Goal: Information Seeking & Learning: Learn about a topic

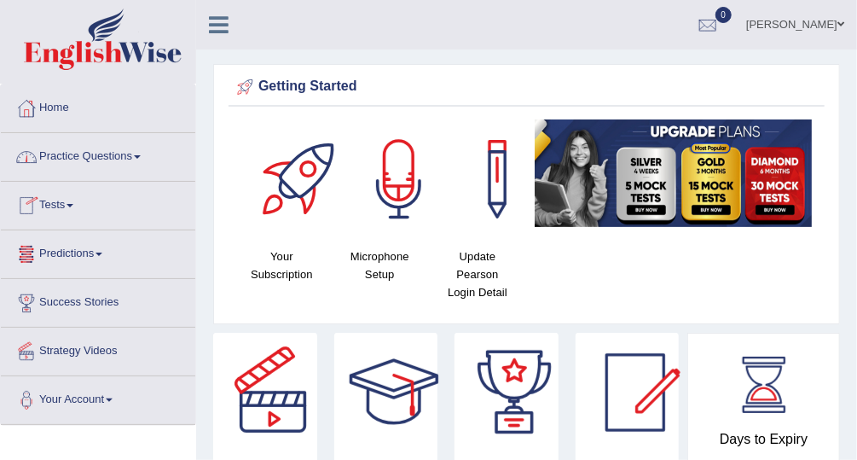
click at [69, 154] on link "Practice Questions" at bounding box center [98, 154] width 194 height 43
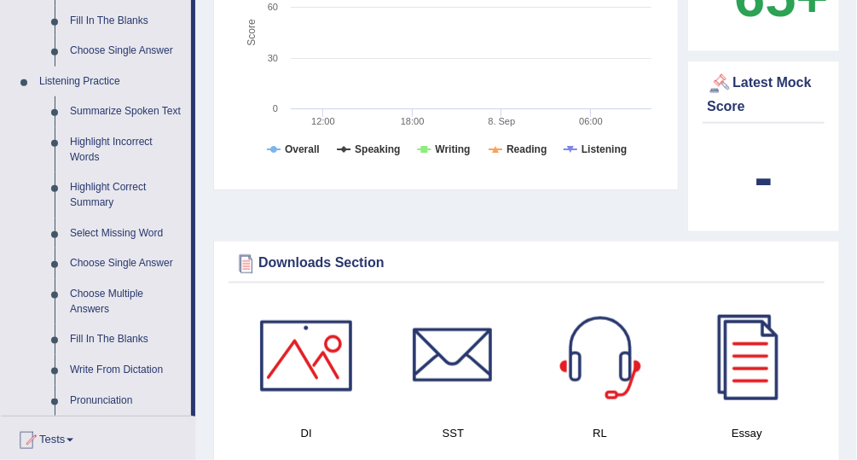
scroll to position [678, 0]
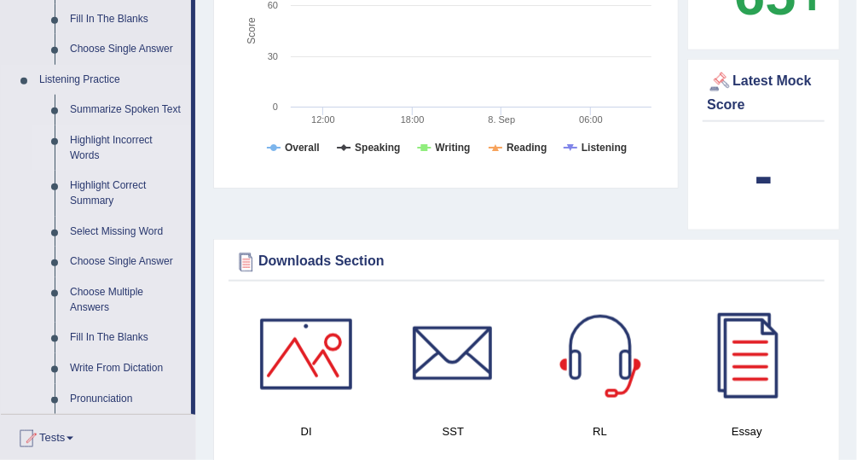
click at [101, 138] on link "Highlight Incorrect Words" at bounding box center [126, 147] width 129 height 45
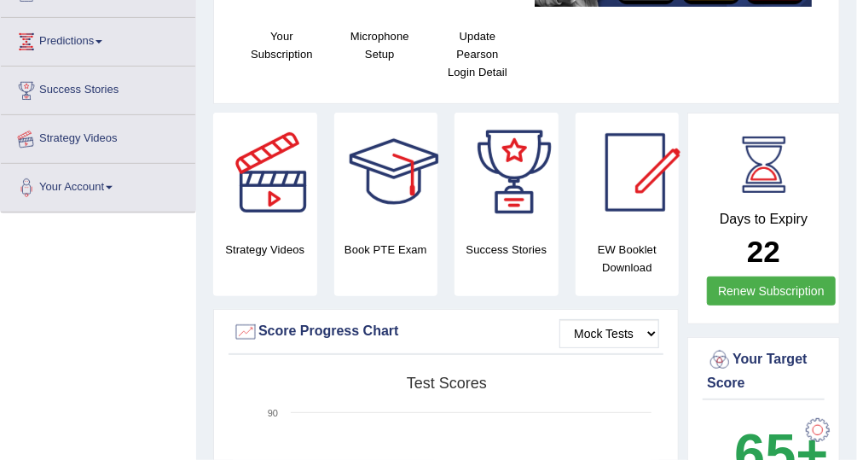
scroll to position [258, 0]
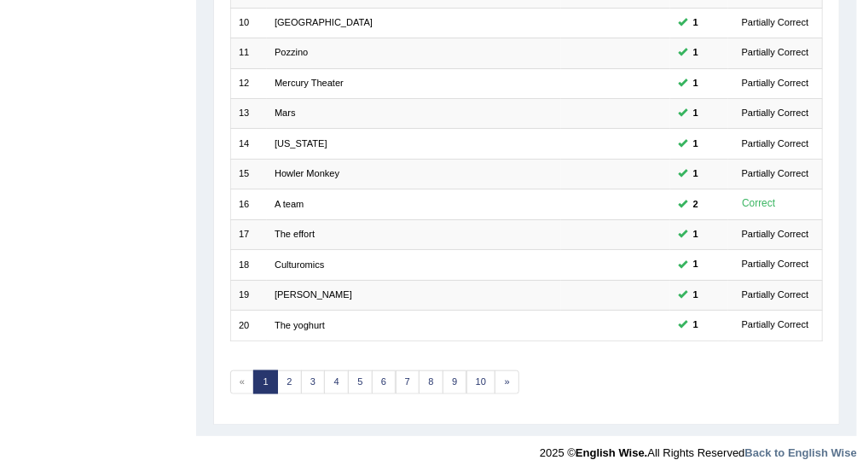
scroll to position [516, 0]
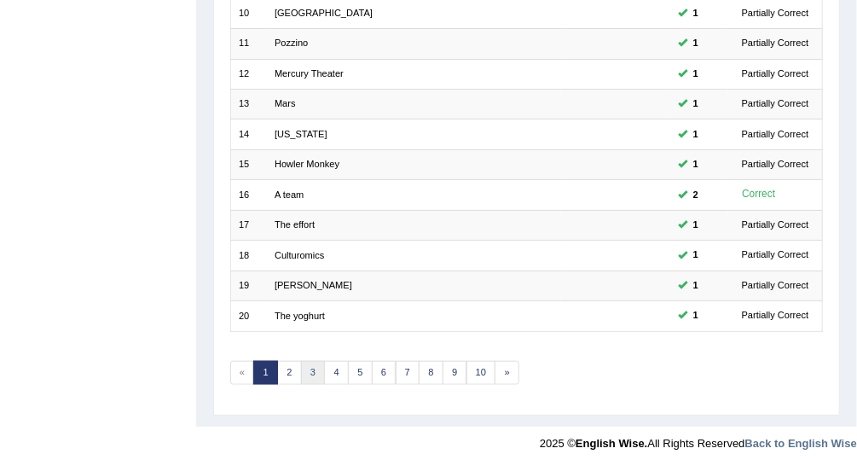
click at [310, 365] on link "3" at bounding box center [313, 373] width 25 height 24
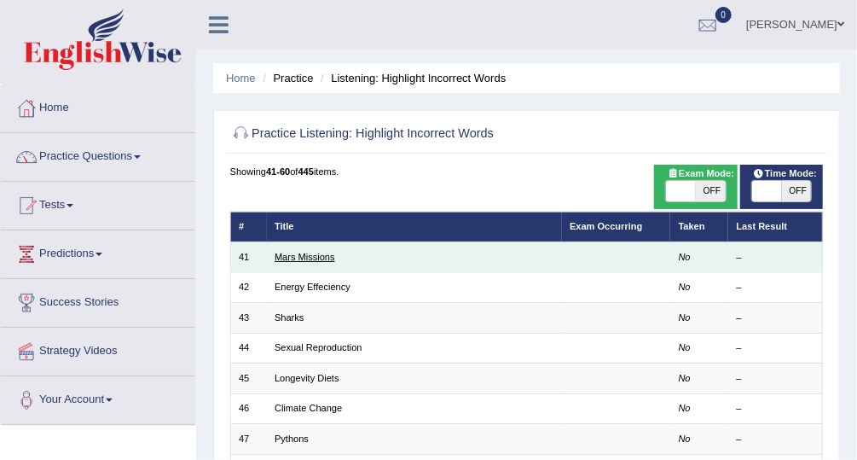
click at [328, 259] on link "Mars Missions" at bounding box center [305, 257] width 61 height 10
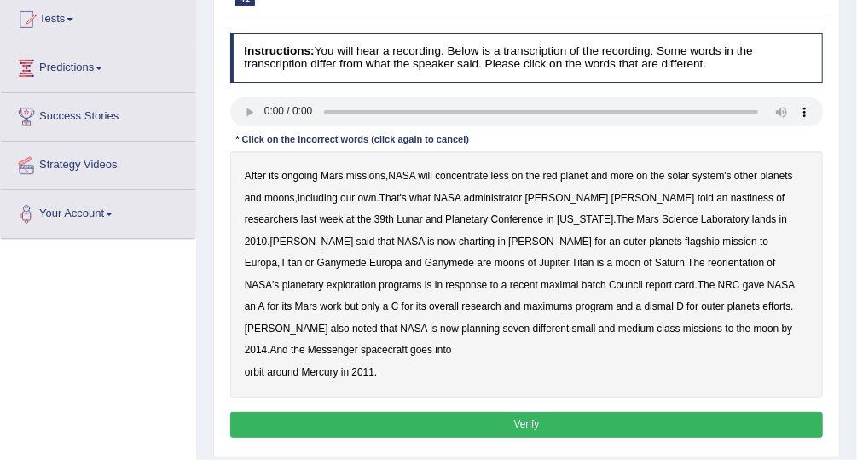
scroll to position [194, 0]
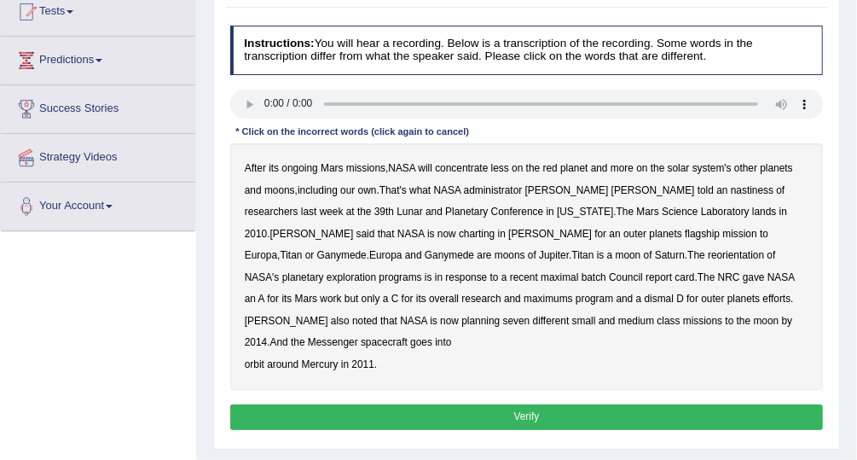
click at [731, 188] on b "nastiness" at bounding box center [752, 190] width 43 height 12
click at [459, 230] on b "charting" at bounding box center [477, 234] width 36 height 12
click at [541, 271] on b "maximal" at bounding box center [560, 277] width 38 height 12
click at [524, 299] on b "maximums" at bounding box center [548, 299] width 49 height 12
click at [362, 404] on button "Verify" at bounding box center [527, 416] width 594 height 25
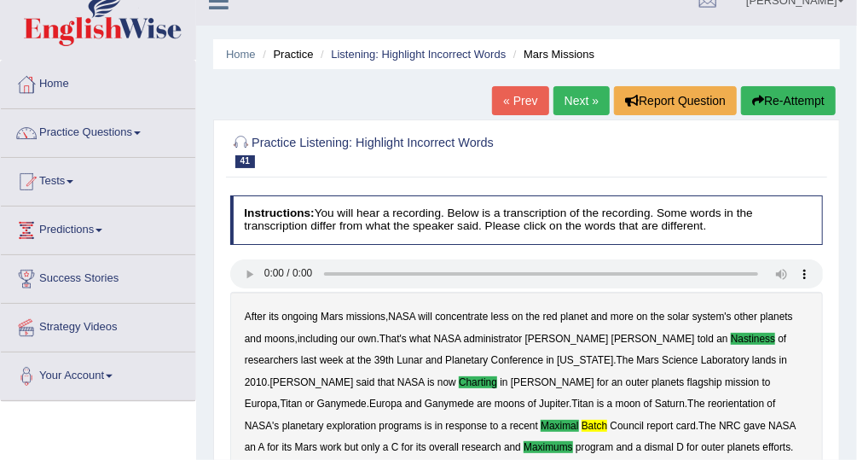
scroll to position [23, 0]
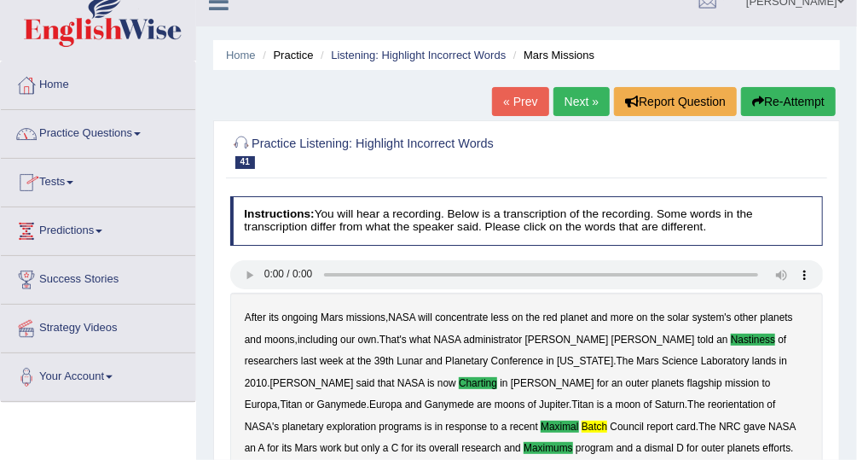
click at [575, 104] on link "Next »" at bounding box center [582, 101] width 56 height 29
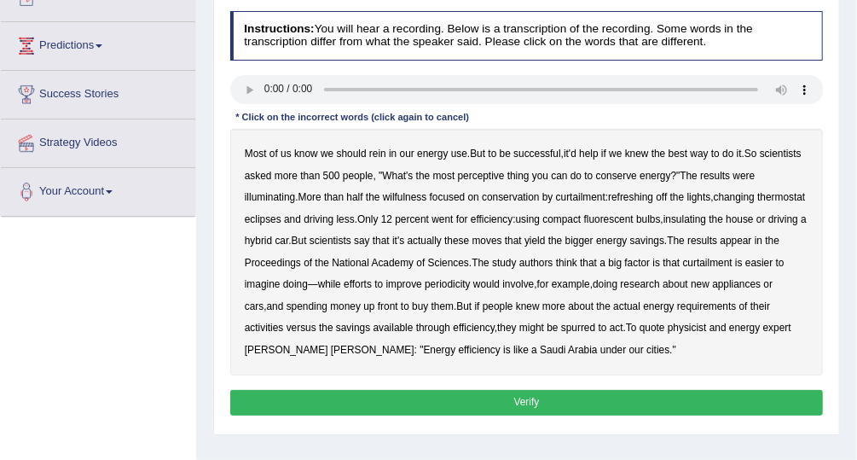
scroll to position [206, 0]
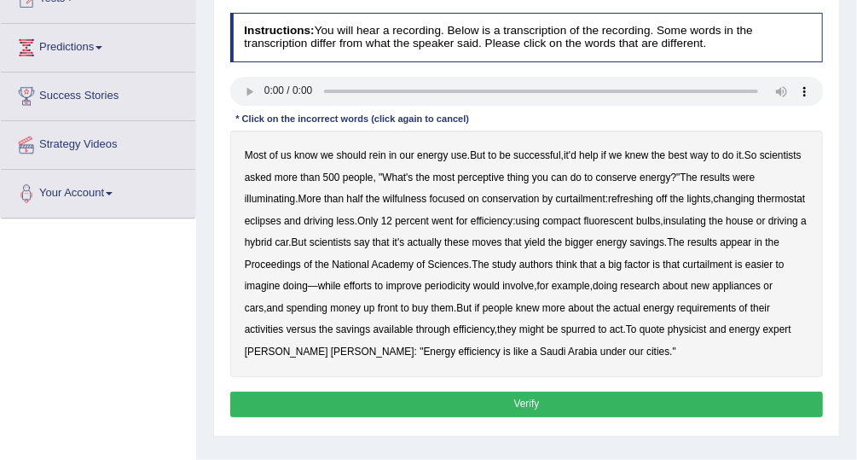
click at [220, 199] on div "Practice Listening: Highlight Incorrect Words 42 Energy Effeciency Instructions…" at bounding box center [526, 187] width 627 height 500
click at [486, 174] on b "perceptive" at bounding box center [481, 177] width 47 height 12
click at [383, 197] on b "wilfulness" at bounding box center [405, 199] width 44 height 12
click at [608, 198] on b "refreshing" at bounding box center [630, 199] width 45 height 12
click at [453, 284] on b "periodicity" at bounding box center [448, 286] width 46 height 12
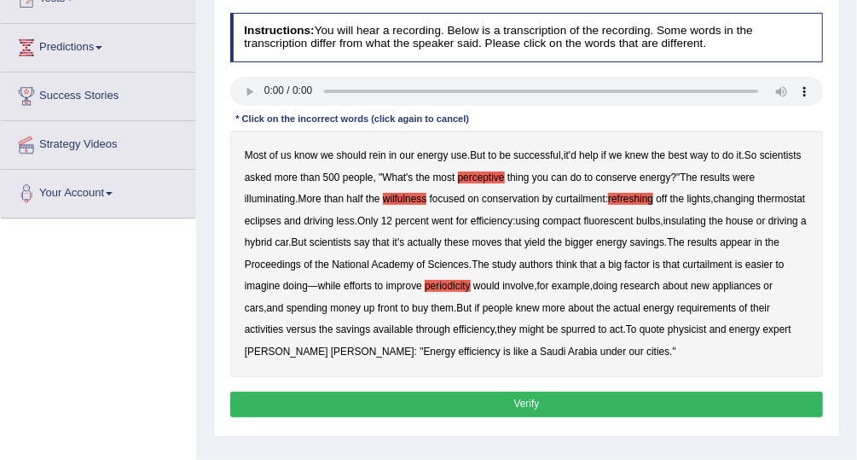
click at [513, 399] on button "Verify" at bounding box center [527, 403] width 594 height 25
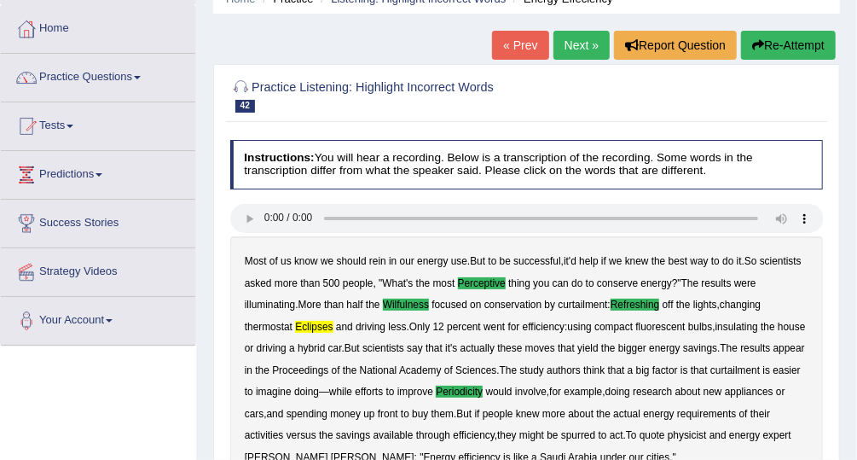
scroll to position [78, 0]
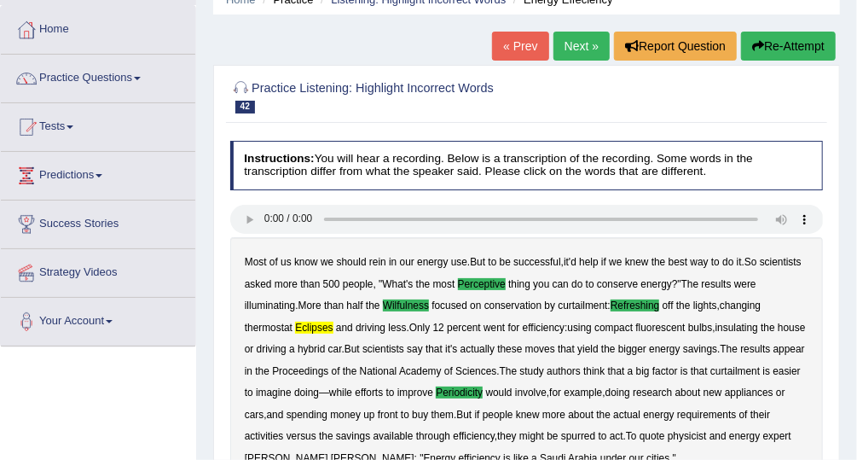
click at [579, 46] on link "Next »" at bounding box center [582, 46] width 56 height 29
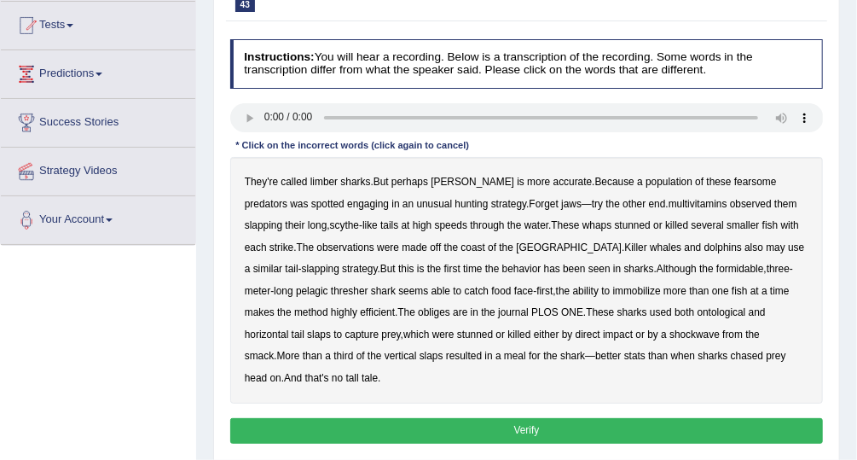
scroll to position [183, 0]
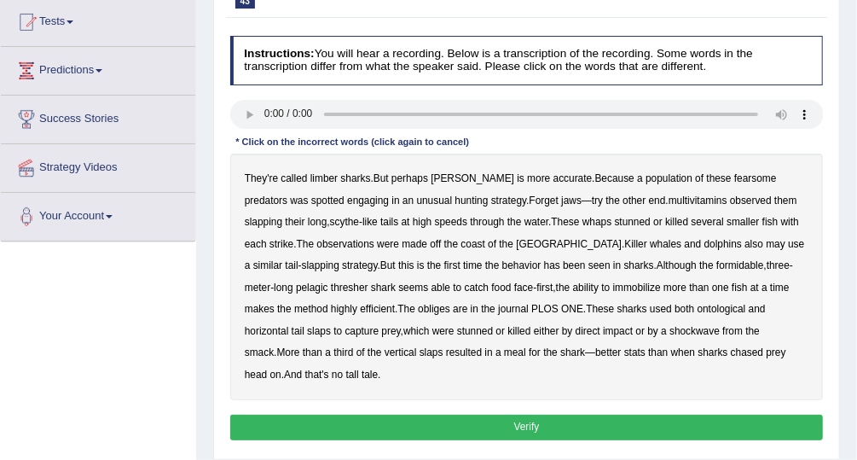
click at [326, 176] on b "limber" at bounding box center [323, 178] width 27 height 12
click at [669, 194] on b "multivitamins" at bounding box center [698, 200] width 59 height 12
click at [366, 306] on div "They're called limber sharks . But perhaps thrasher is more accurate . Because …" at bounding box center [527, 277] width 594 height 246
click at [418, 305] on b "obliges" at bounding box center [434, 309] width 32 height 12
click at [652, 415] on button "Verify" at bounding box center [527, 427] width 594 height 25
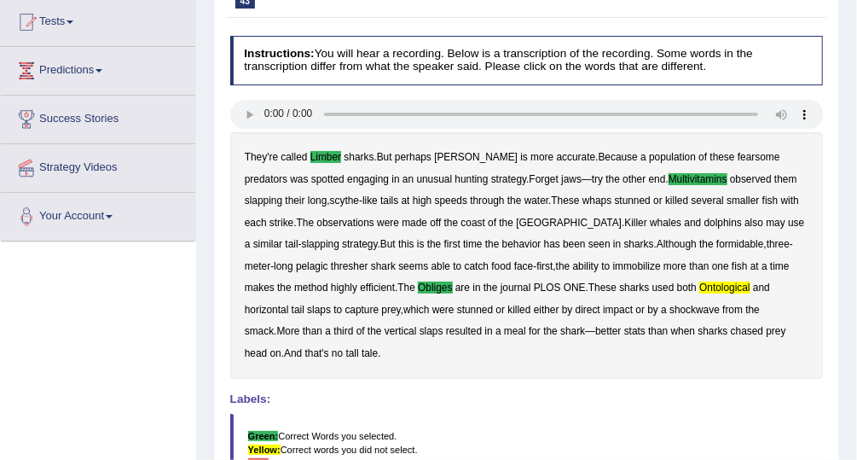
click at [795, 23] on div "Practice Listening: Highlight Incorrect Words 43 Sharks Instructions: You will …" at bounding box center [526, 284] width 627 height 649
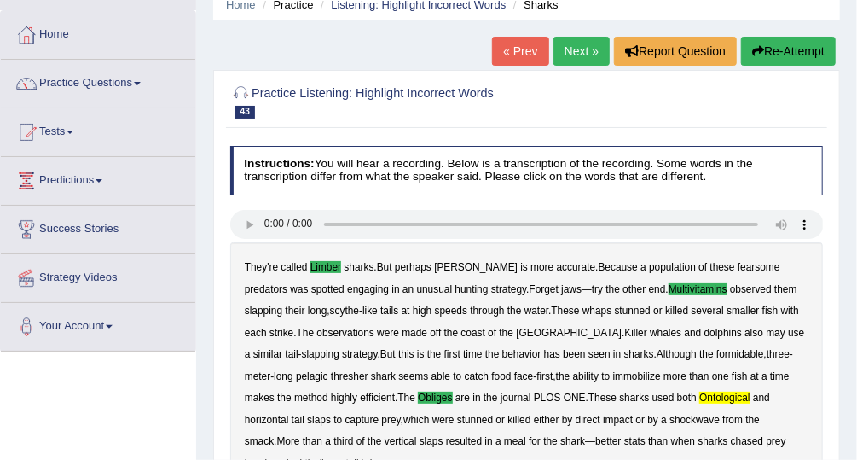
scroll to position [65, 0]
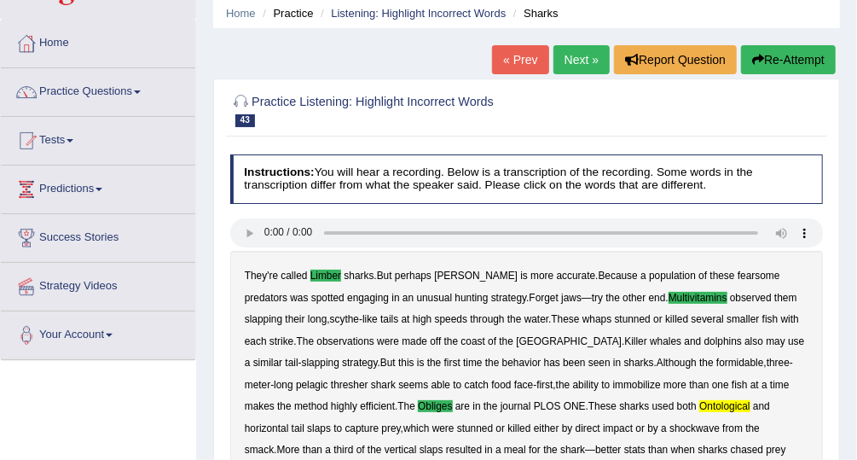
click at [583, 55] on link "Next »" at bounding box center [582, 59] width 56 height 29
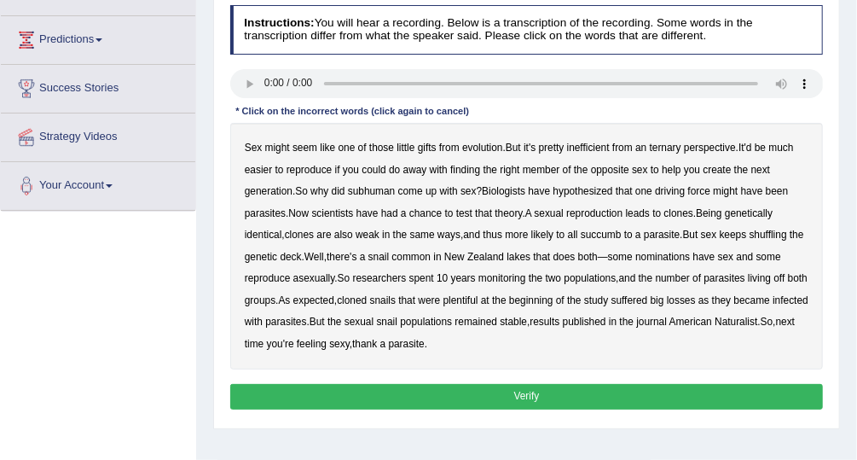
scroll to position [210, 0]
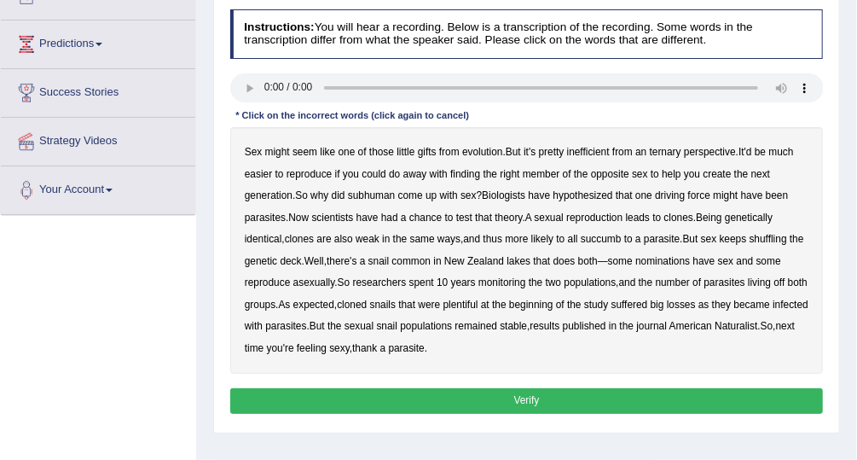
click at [670, 151] on b "ternary" at bounding box center [666, 152] width 32 height 12
click at [379, 191] on b "subhuman" at bounding box center [372, 195] width 48 height 12
click at [605, 235] on b "succumb" at bounding box center [601, 239] width 41 height 12
click at [663, 257] on b "nominations" at bounding box center [662, 261] width 55 height 12
click at [489, 388] on button "Verify" at bounding box center [527, 400] width 594 height 25
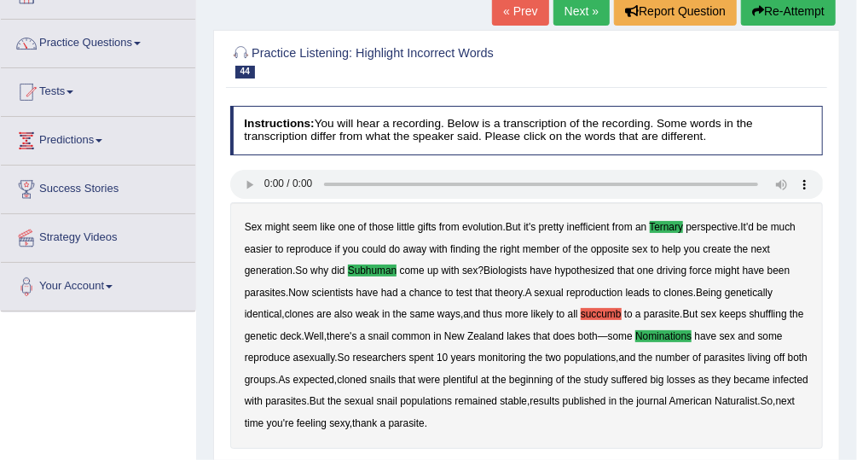
scroll to position [110, 0]
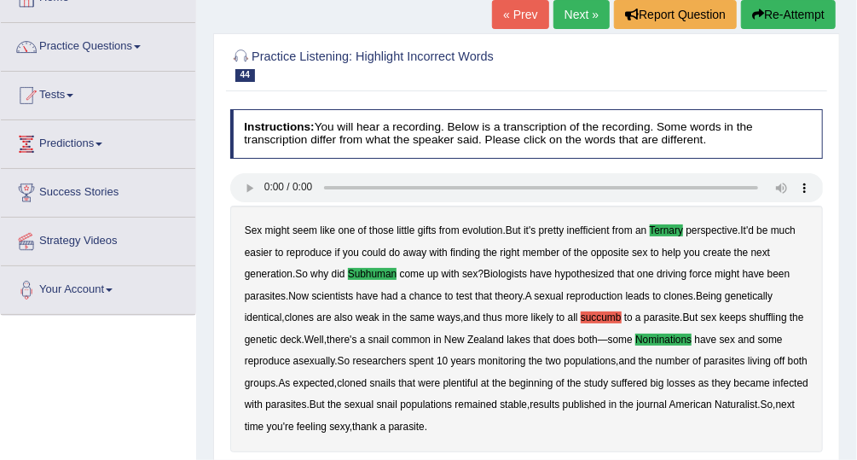
click at [589, 22] on link "Next »" at bounding box center [582, 14] width 56 height 29
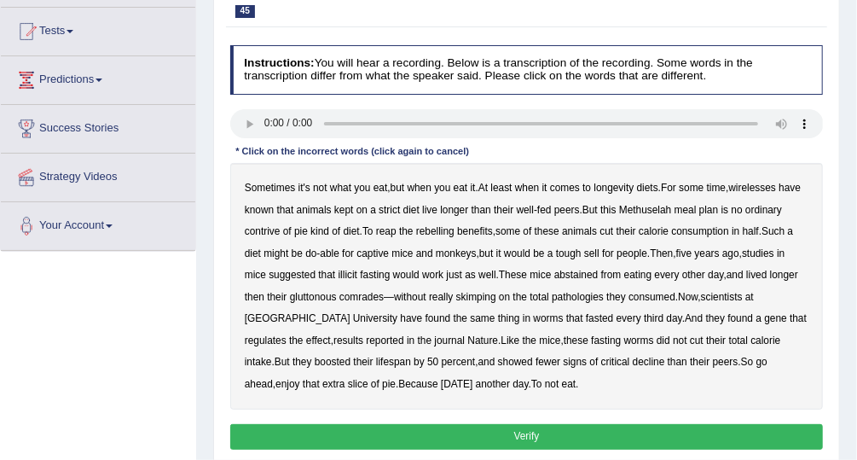
scroll to position [175, 0]
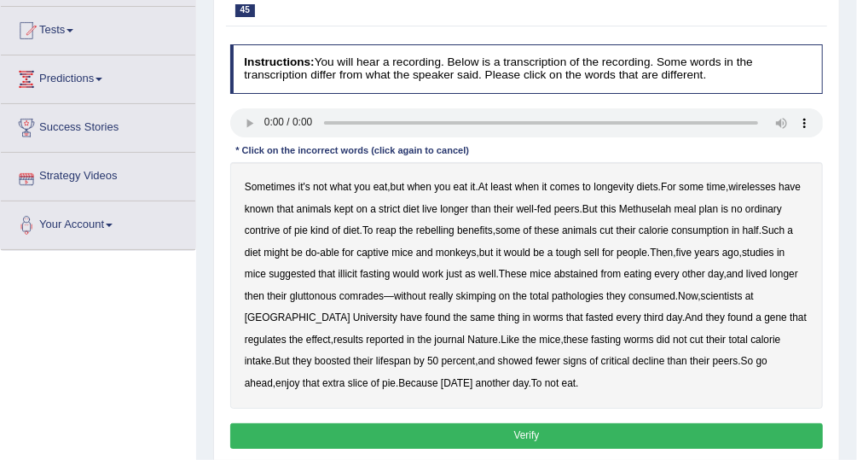
click at [268, 221] on div "Sometimes it's not what you eat , but when you eat it . At least when it comes …" at bounding box center [527, 285] width 594 height 246
click at [269, 229] on b "contrive" at bounding box center [263, 230] width 36 height 12
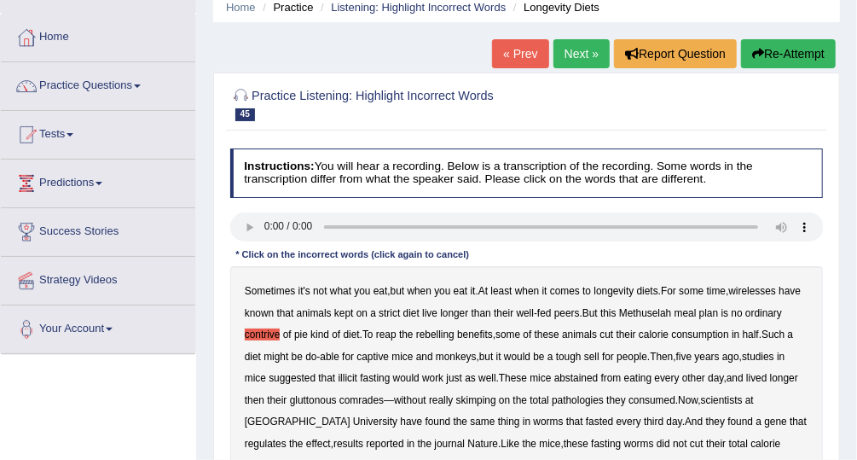
click at [573, 55] on link "Next »" at bounding box center [582, 53] width 56 height 29
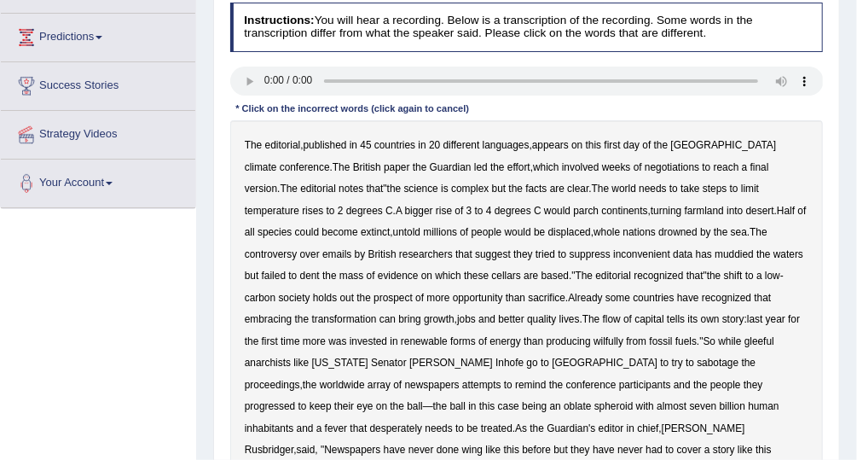
scroll to position [236, 0]
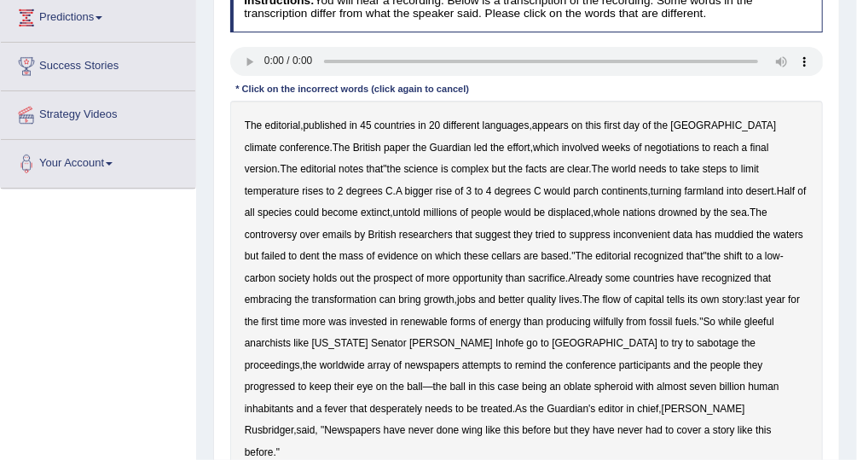
click at [492, 252] on b "cellars" at bounding box center [506, 256] width 29 height 12
click at [594, 319] on b "wilfully" at bounding box center [609, 322] width 30 height 12
click at [296, 380] on b "progressed" at bounding box center [270, 386] width 51 height 12
click at [483, 424] on b "wing" at bounding box center [472, 430] width 20 height 12
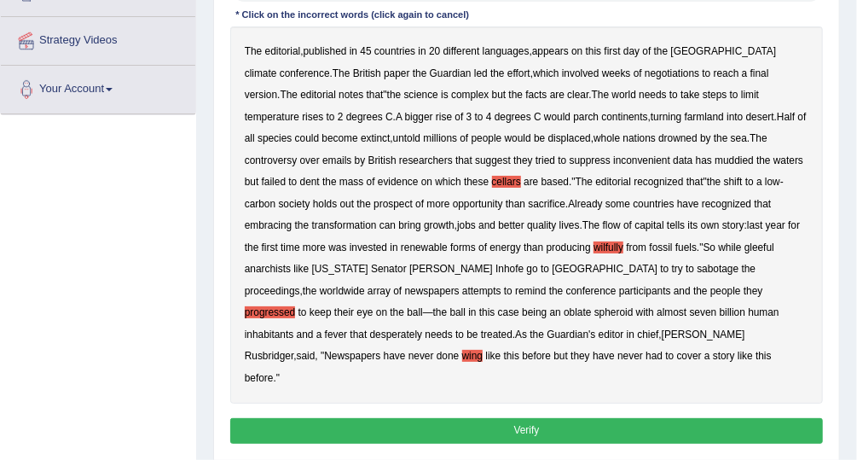
scroll to position [323, 0]
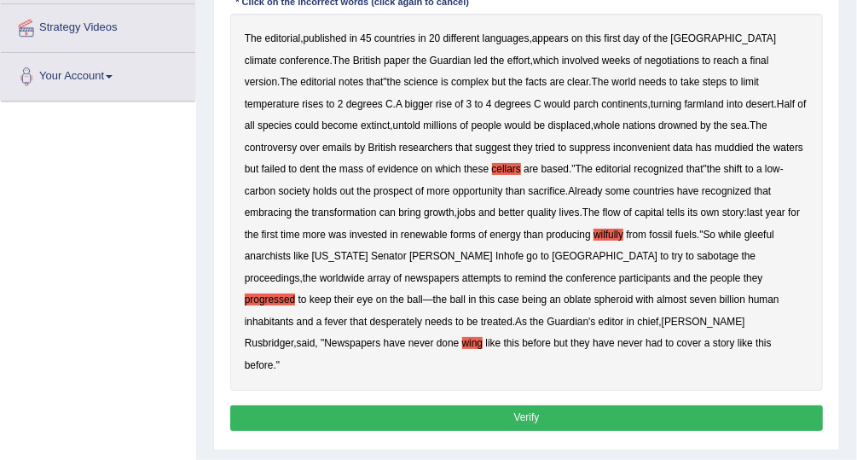
click at [658, 405] on button "Verify" at bounding box center [527, 417] width 594 height 25
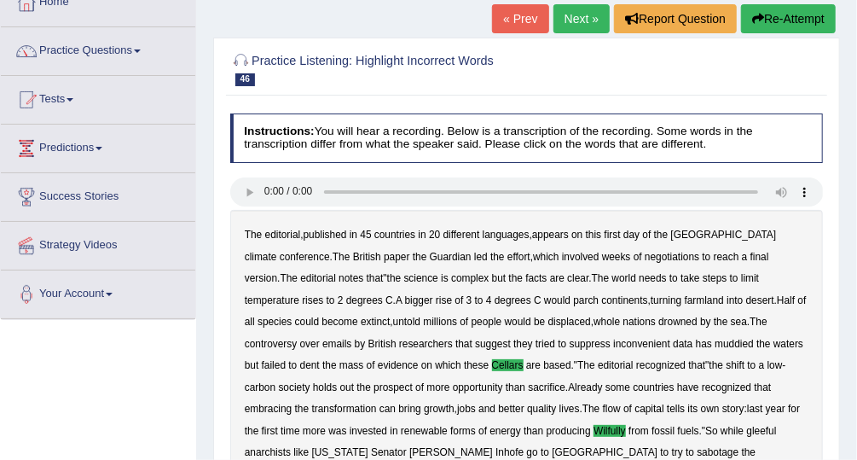
scroll to position [107, 0]
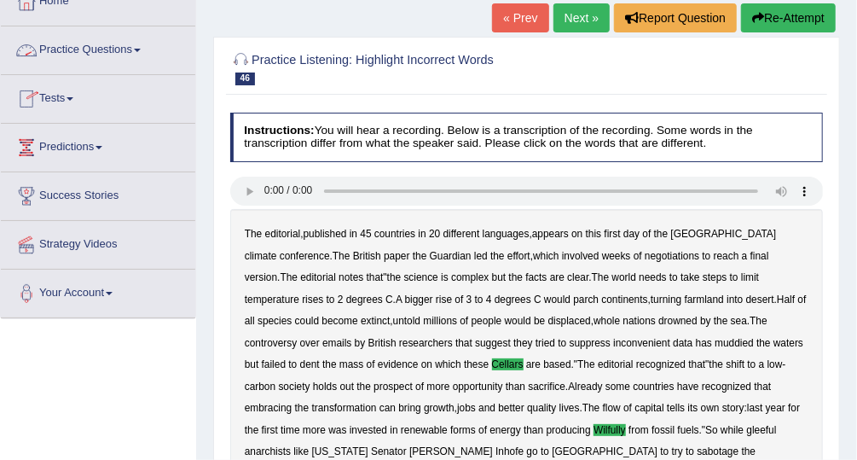
click at [94, 55] on link "Practice Questions" at bounding box center [98, 47] width 194 height 43
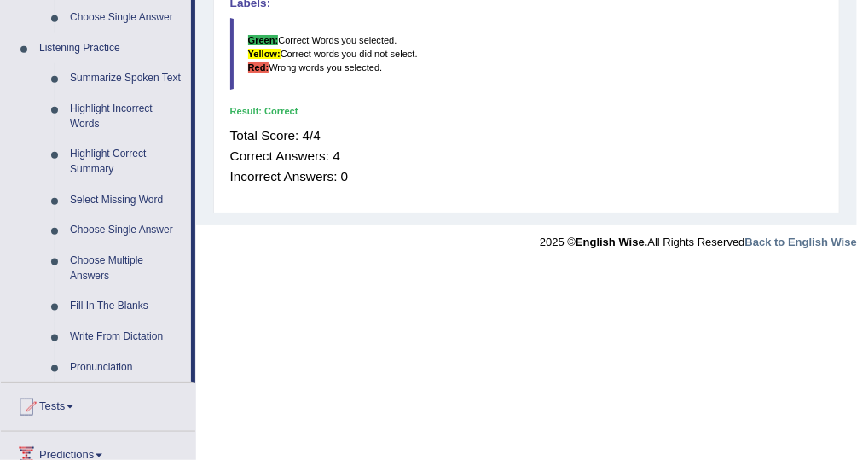
scroll to position [708, 0]
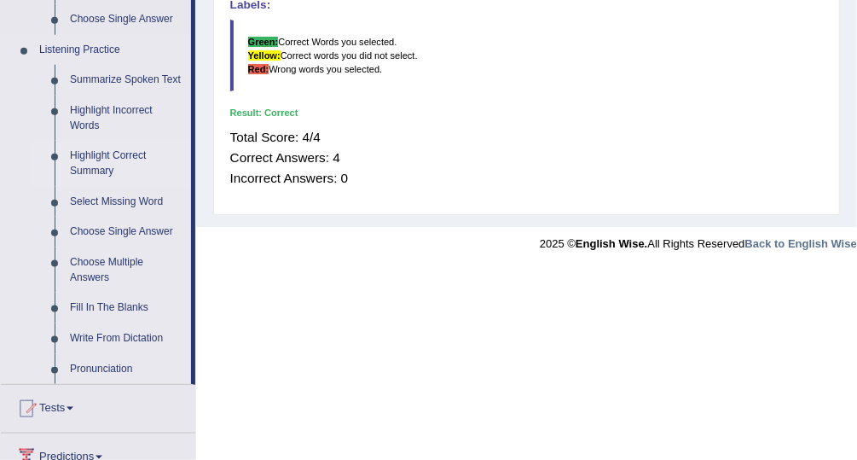
click at [120, 156] on link "Highlight Correct Summary" at bounding box center [126, 163] width 129 height 45
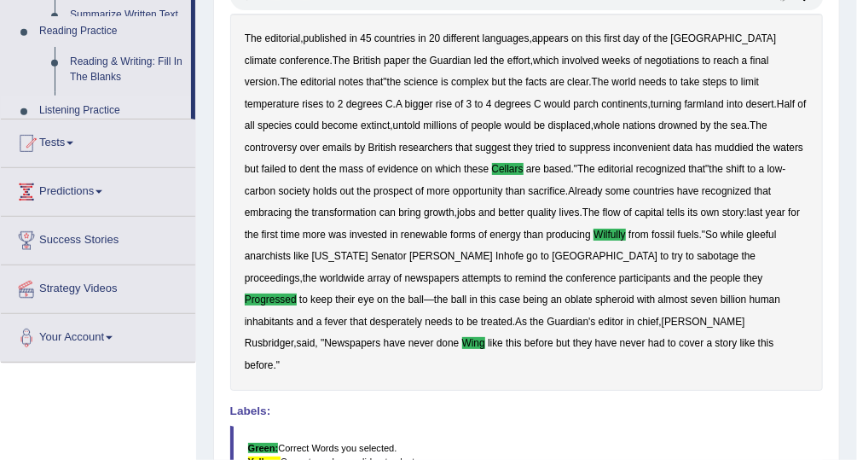
scroll to position [204, 0]
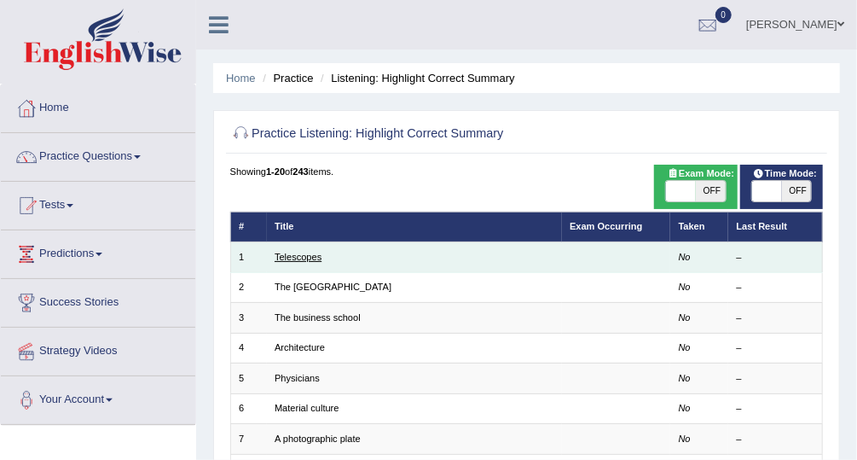
click at [307, 255] on link "Telescopes" at bounding box center [298, 257] width 47 height 10
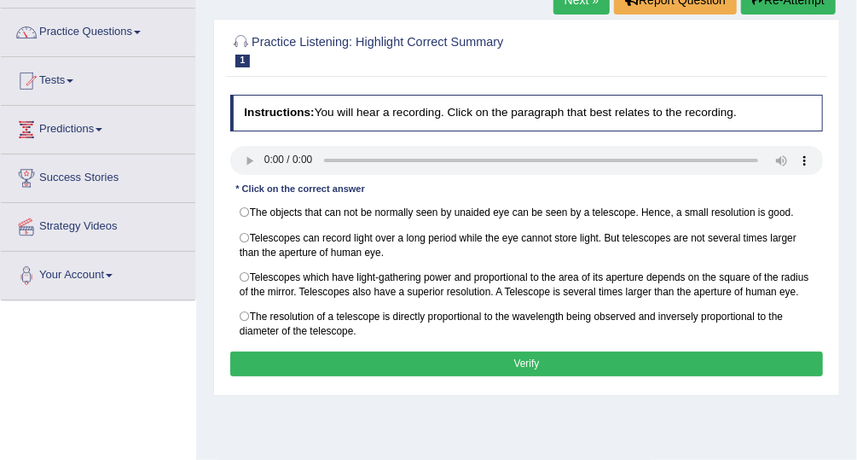
scroll to position [135, 0]
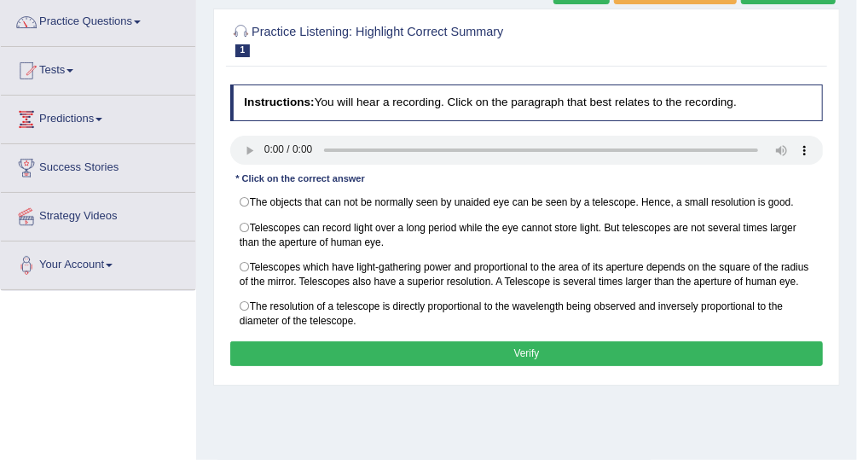
click at [478, 428] on div "Home Practice Listening: Highlight Correct Summary Telescopes Next » Report Que…" at bounding box center [526, 291] width 661 height 853
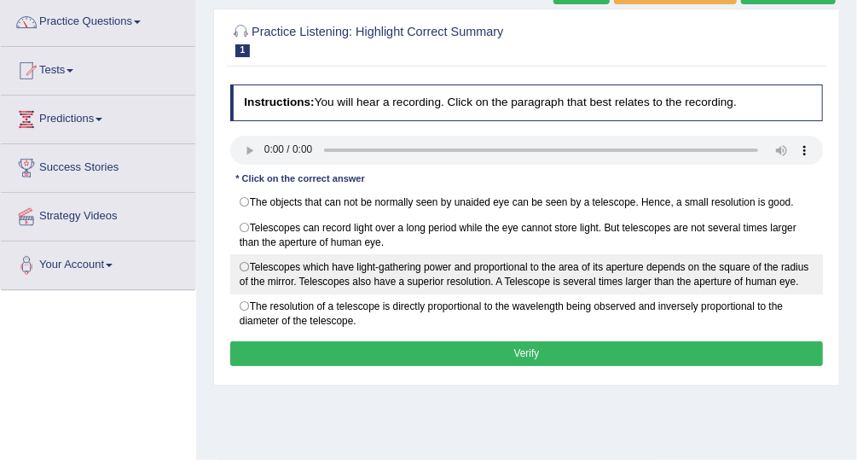
click at [246, 259] on label "Telescopes which have light-gathering power and proportional to the area of its…" at bounding box center [527, 274] width 594 height 40
radio input "true"
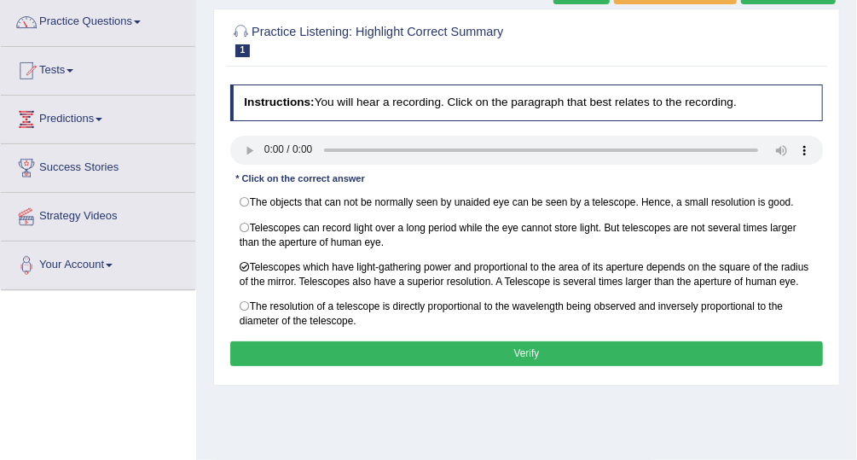
click at [426, 345] on button "Verify" at bounding box center [527, 353] width 594 height 25
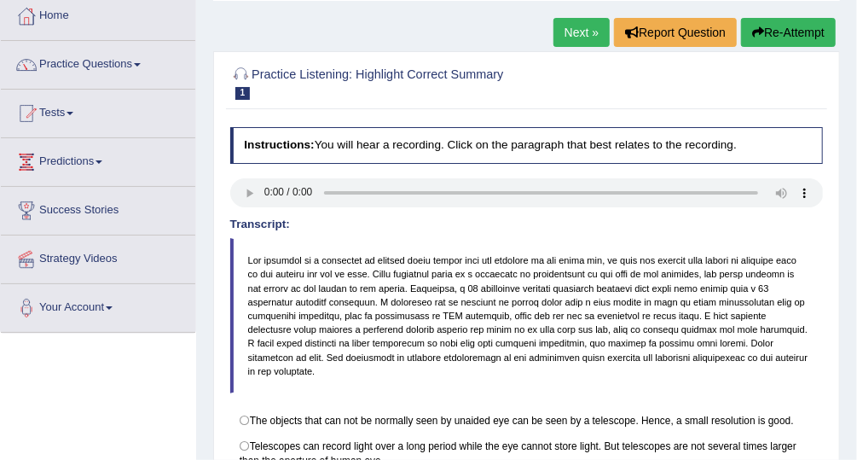
scroll to position [87, 0]
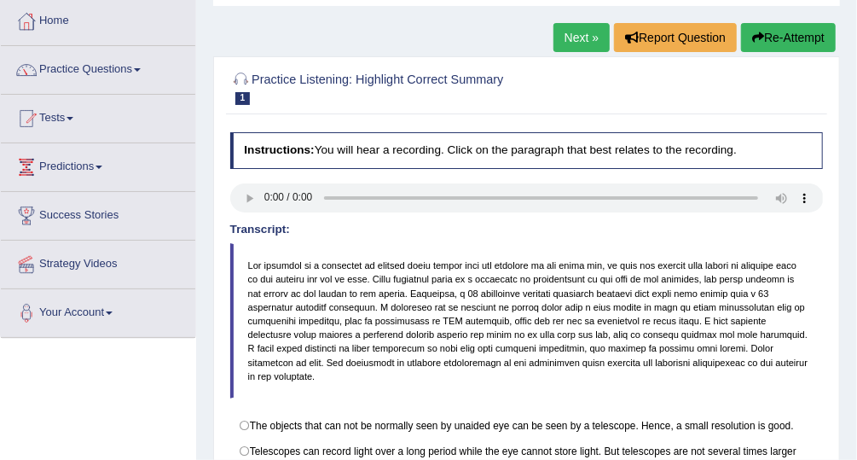
click at [588, 38] on link "Next »" at bounding box center [582, 37] width 56 height 29
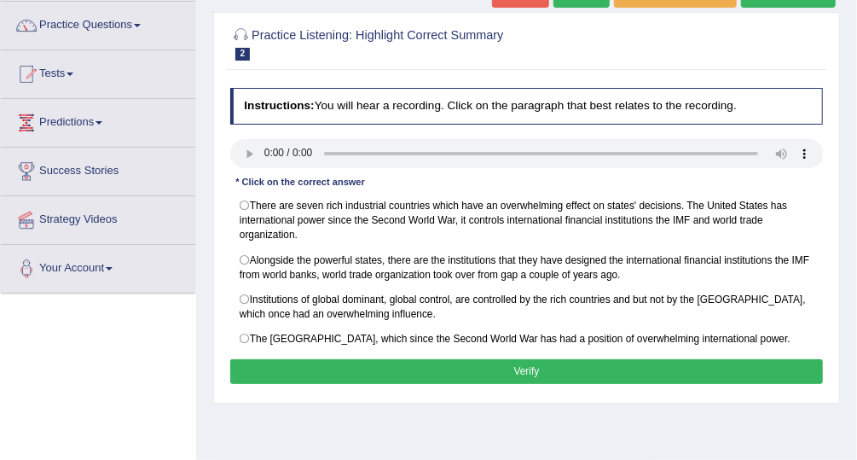
scroll to position [132, 0]
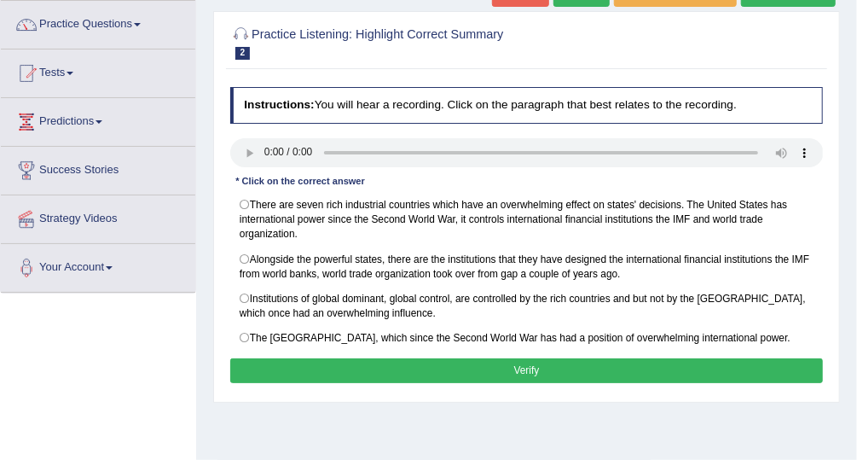
click at [565, 403] on div "Home Practice Listening: Highlight Correct Summary The United States « Prev Nex…" at bounding box center [526, 294] width 661 height 853
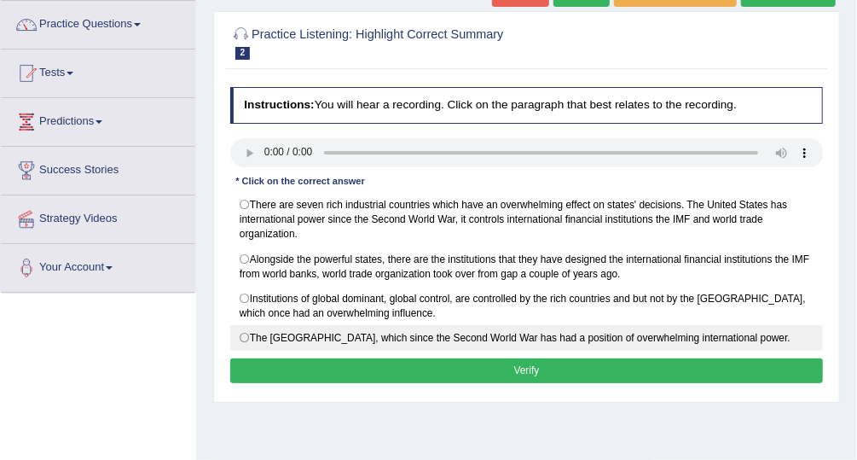
click at [246, 331] on label "The United States, which since the Second World War has had a position of overw…" at bounding box center [527, 338] width 594 height 26
radio input "true"
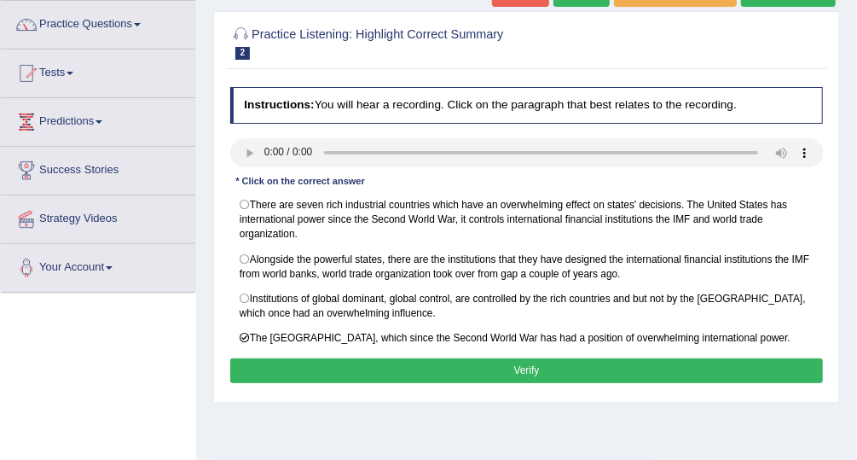
click at [304, 367] on button "Verify" at bounding box center [527, 370] width 594 height 25
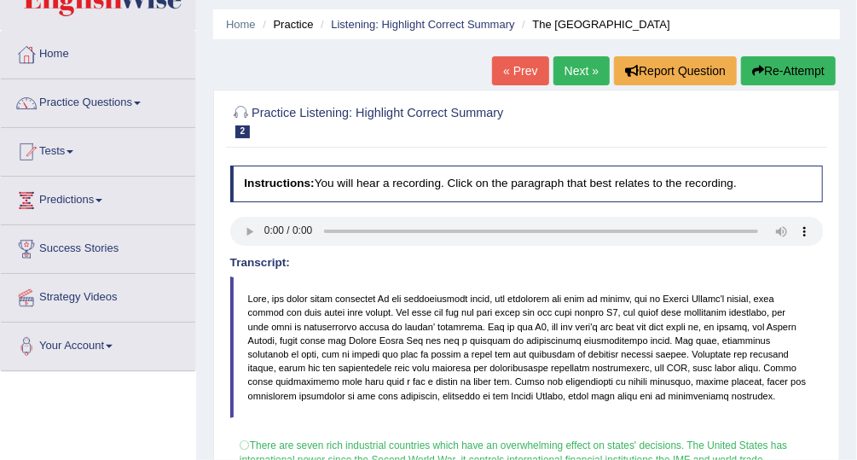
scroll to position [52, 0]
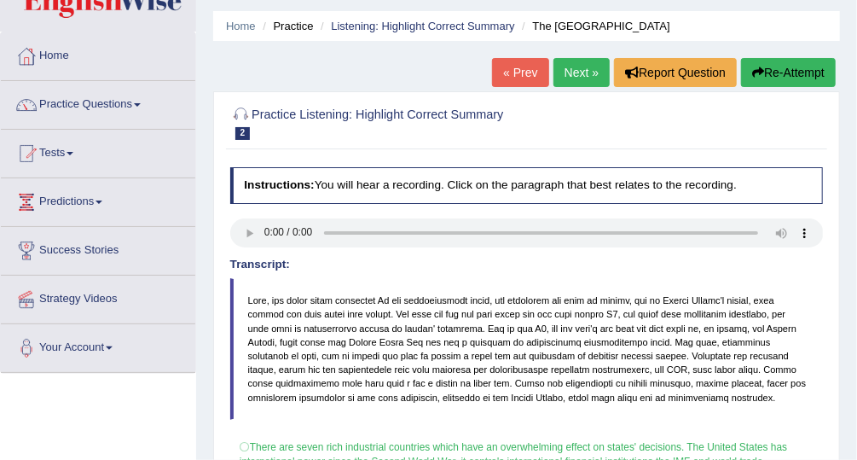
click at [596, 66] on link "Next »" at bounding box center [582, 72] width 56 height 29
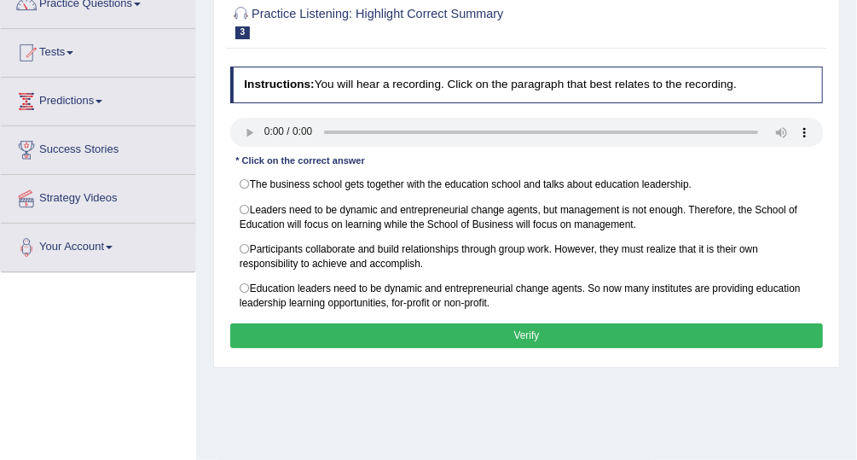
scroll to position [152, 0]
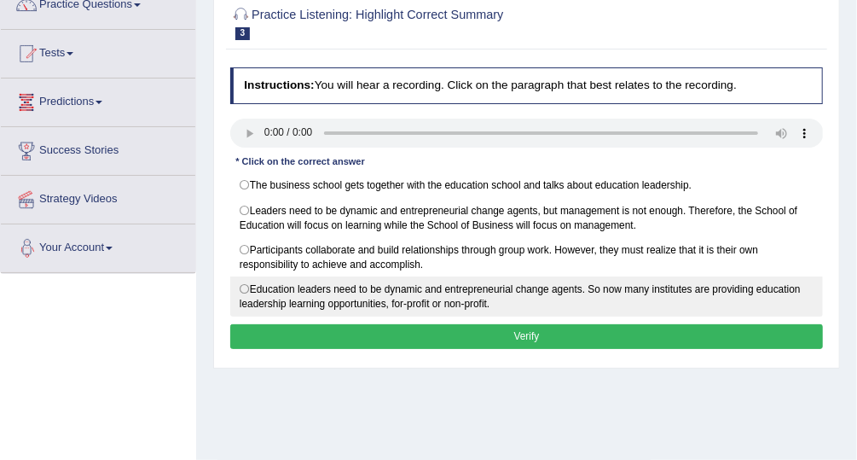
click at [242, 284] on label "Education leaders need to be dynamic and entrepreneurial change agents. So now …" at bounding box center [527, 296] width 594 height 40
radio input "true"
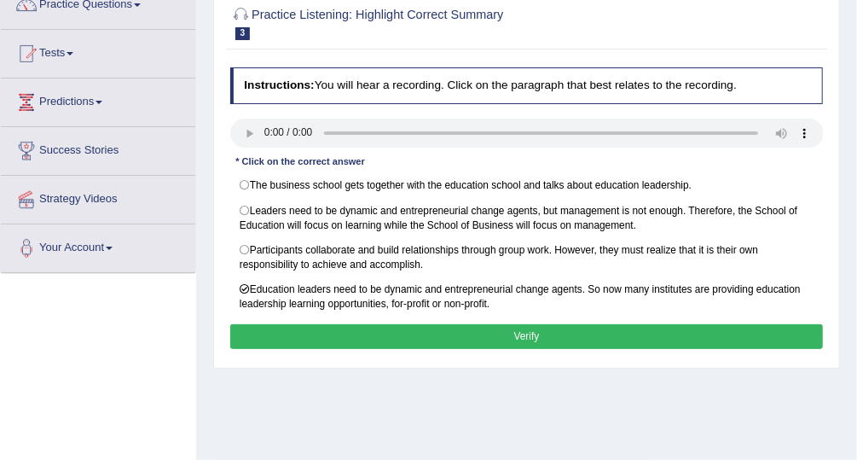
click at [338, 339] on button "Verify" at bounding box center [527, 336] width 594 height 25
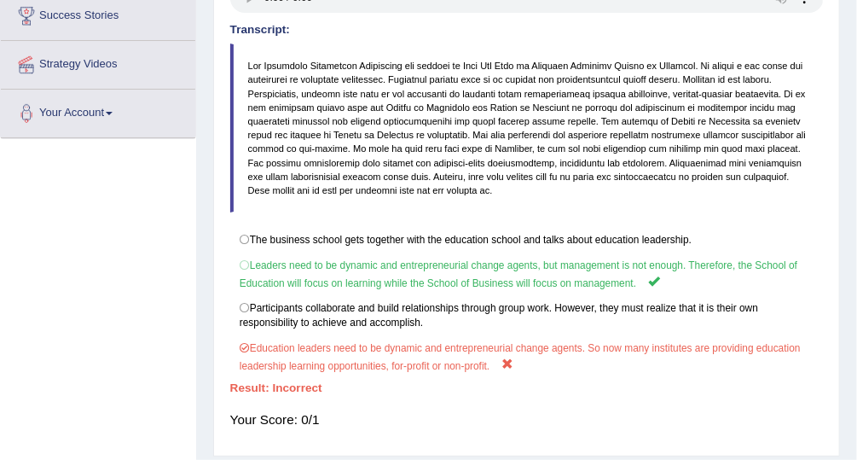
scroll to position [288, 0]
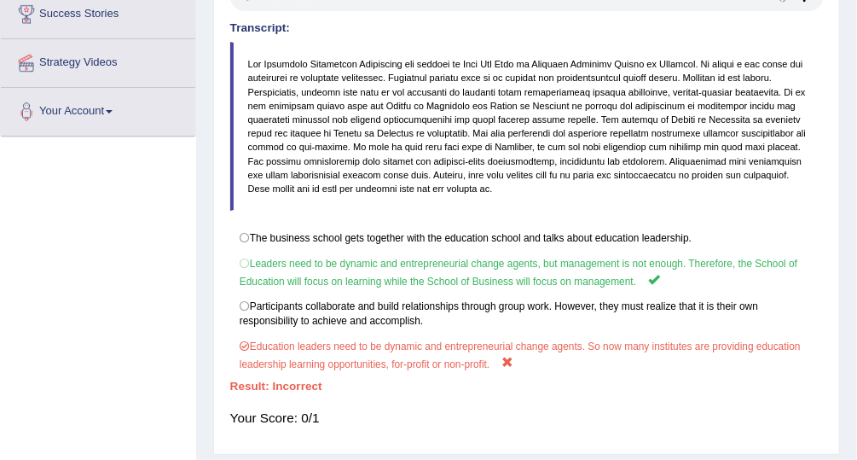
drag, startPoint x: 833, startPoint y: 299, endPoint x: 860, endPoint y: 209, distance: 93.4
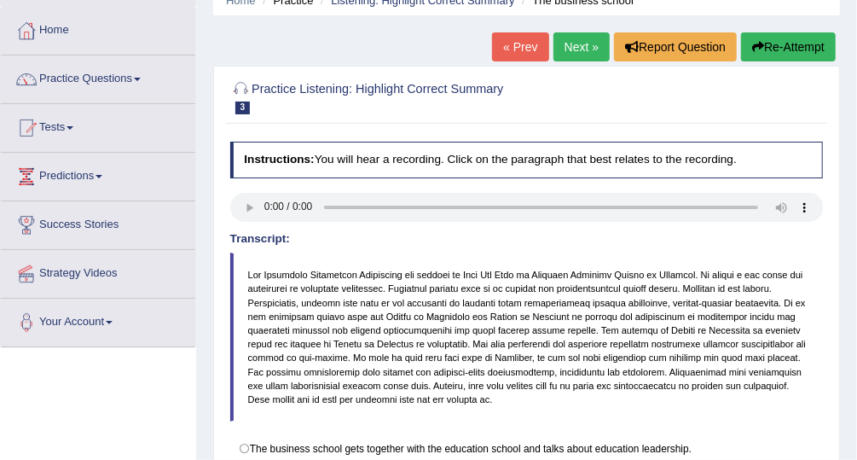
scroll to position [77, 0]
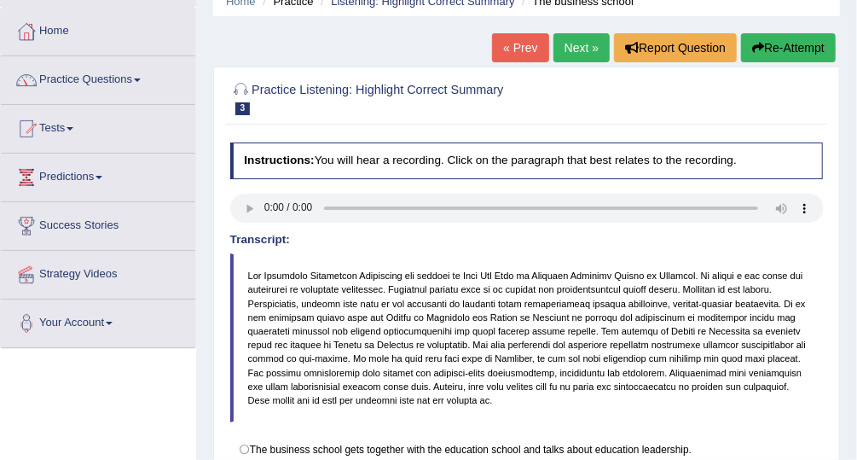
click at [577, 48] on link "Next »" at bounding box center [582, 47] width 56 height 29
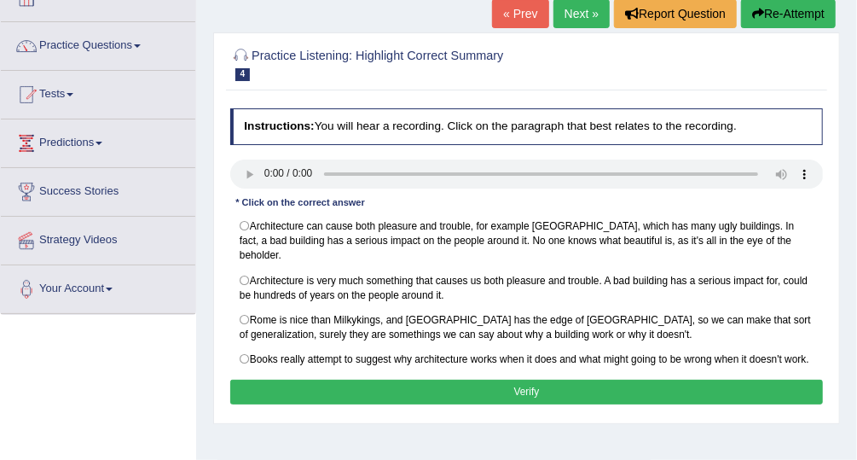
scroll to position [146, 0]
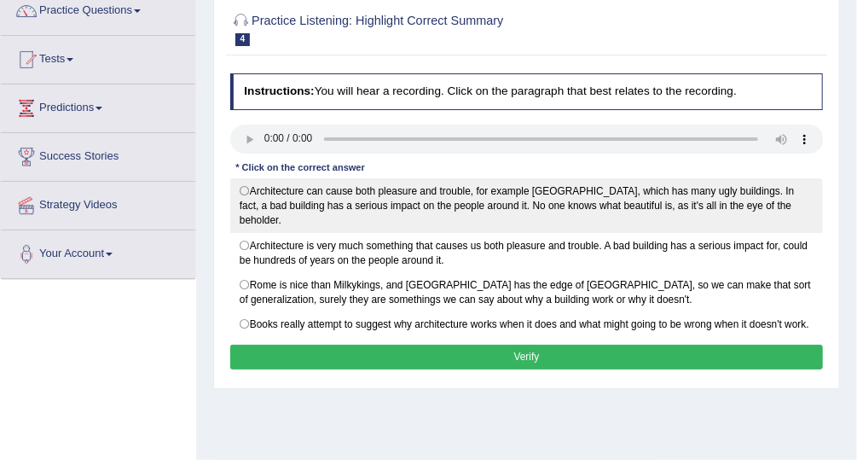
click at [242, 185] on label "Architecture can cause both pleasure and trouble, for example [GEOGRAPHIC_DATA]…" at bounding box center [527, 205] width 594 height 55
radio input "true"
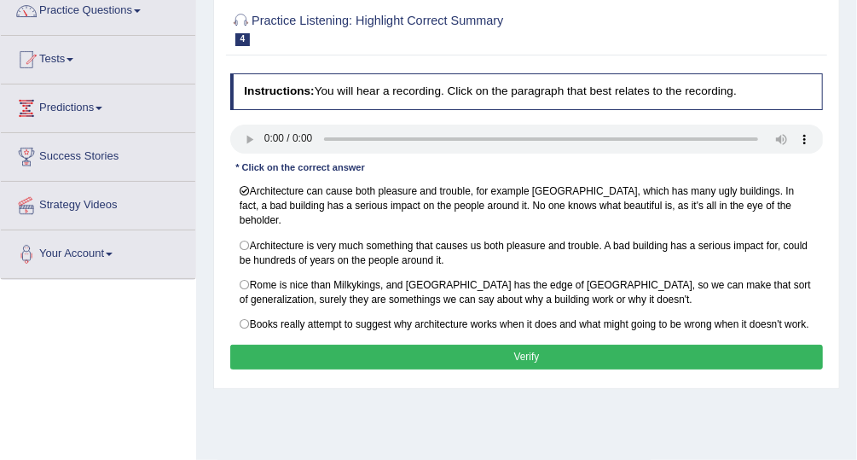
click at [375, 345] on button "Verify" at bounding box center [527, 357] width 594 height 25
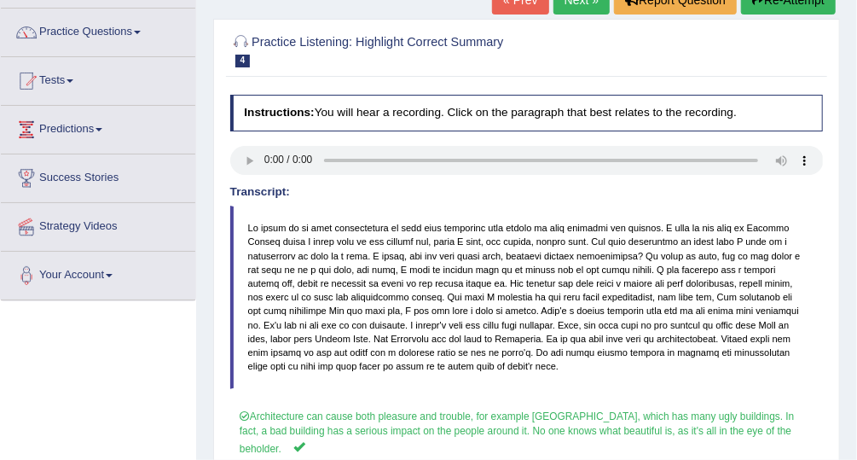
scroll to position [0, 0]
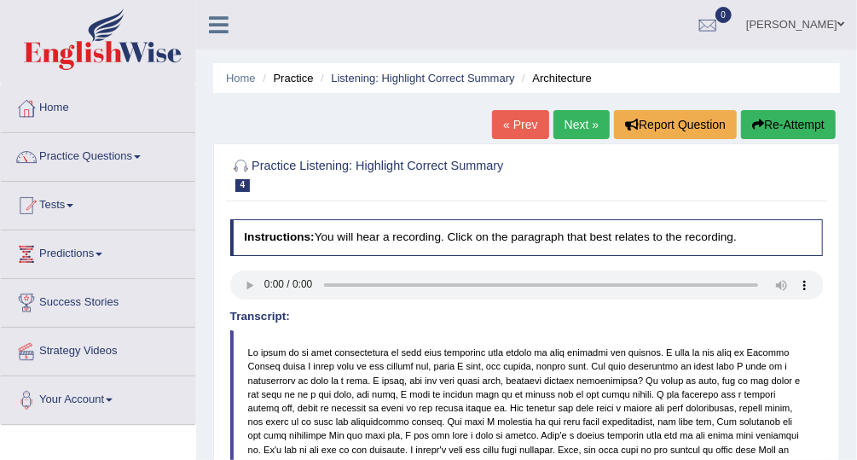
click at [583, 126] on link "Next »" at bounding box center [582, 124] width 56 height 29
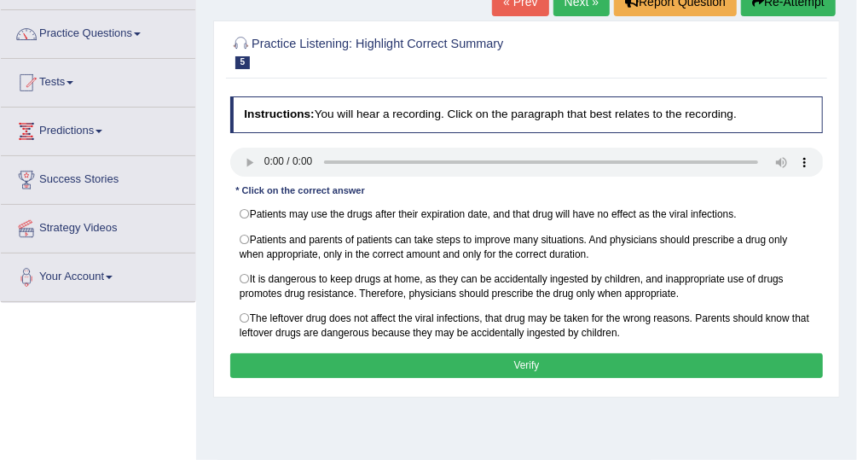
scroll to position [124, 0]
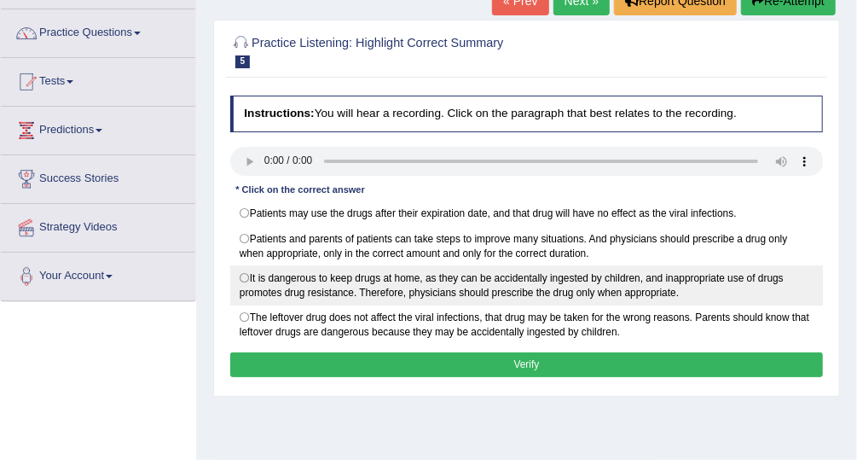
click at [242, 274] on label "It is dangerous to keep drugs at home, as they can be accidentally ingested by …" at bounding box center [527, 285] width 594 height 40
radio input "true"
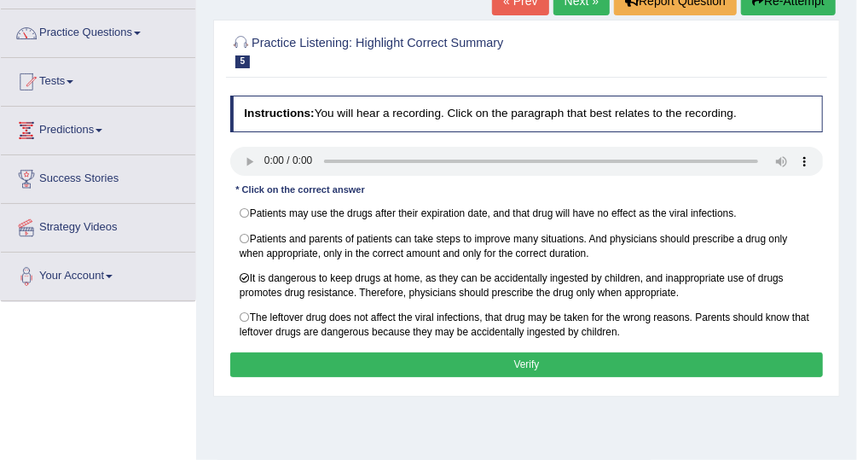
click at [345, 356] on button "Verify" at bounding box center [527, 364] width 594 height 25
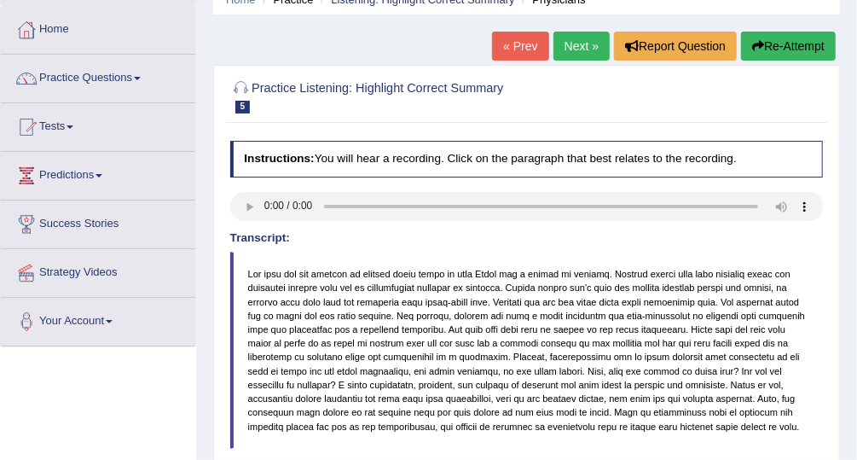
scroll to position [78, 0]
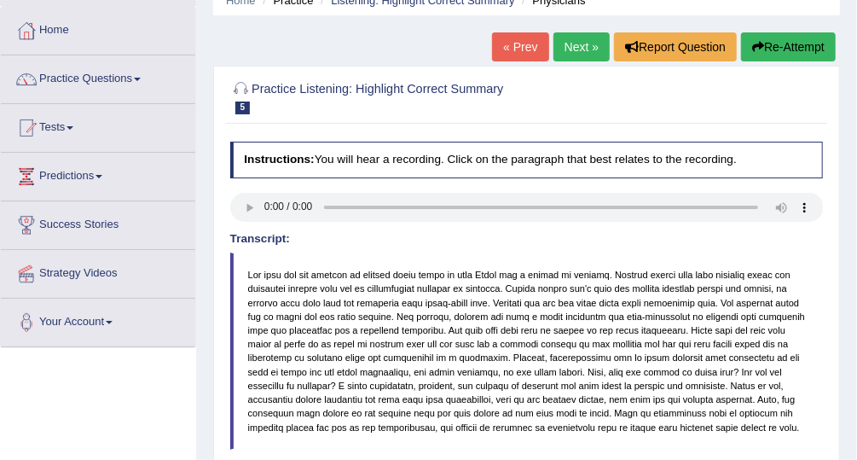
click at [591, 42] on link "Next »" at bounding box center [582, 46] width 56 height 29
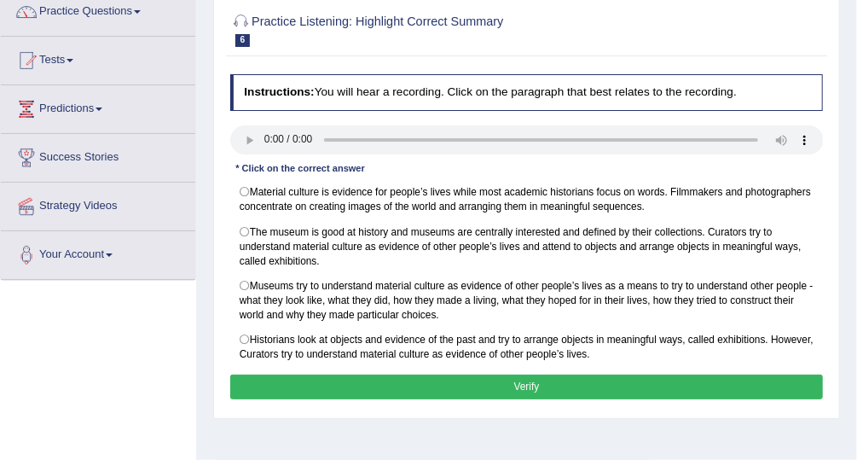
scroll to position [143, 0]
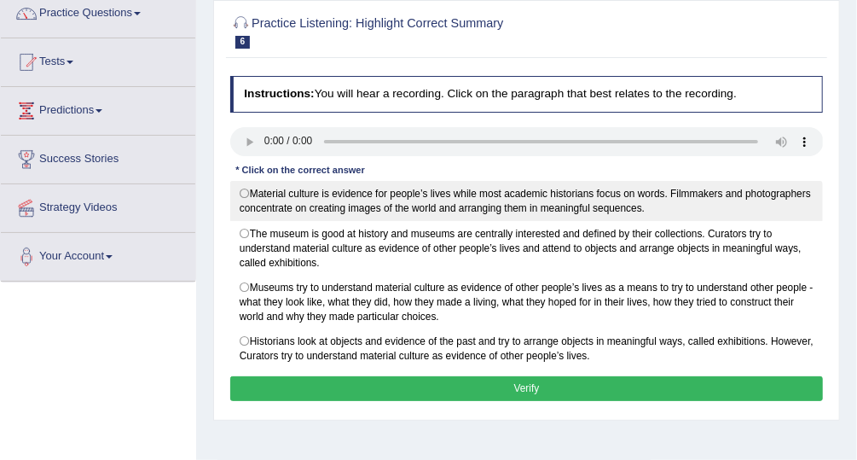
click at [245, 187] on label "Material culture is evidence for people’s lives while most academic historians …" at bounding box center [527, 201] width 594 height 40
radio input "true"
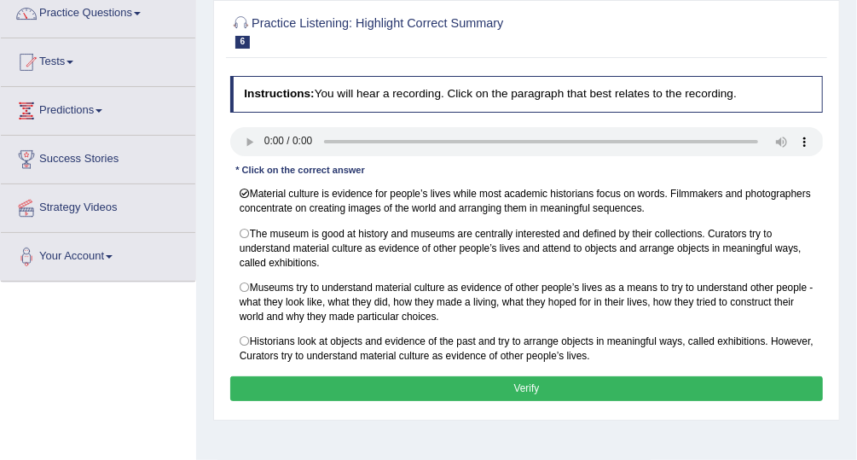
click at [351, 380] on button "Verify" at bounding box center [527, 388] width 594 height 25
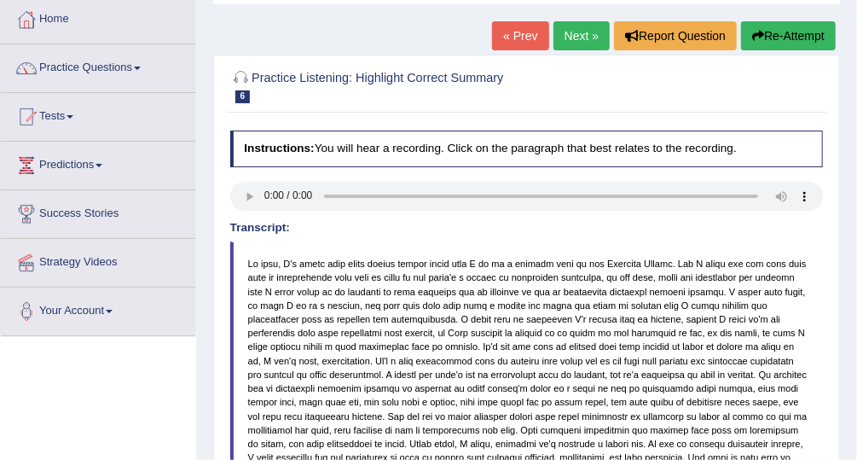
scroll to position [87, 0]
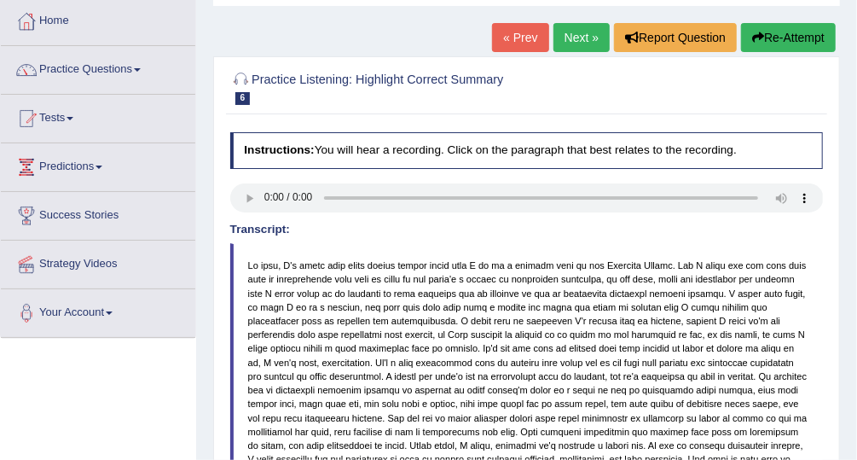
click at [575, 37] on link "Next »" at bounding box center [582, 37] width 56 height 29
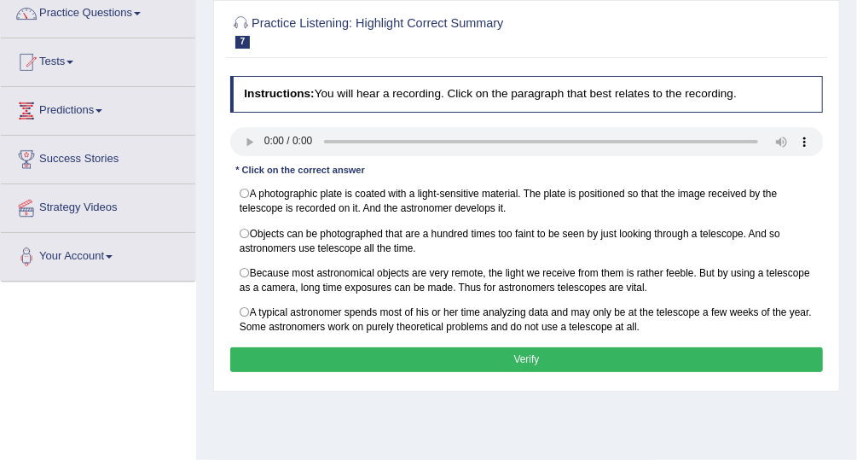
scroll to position [144, 0]
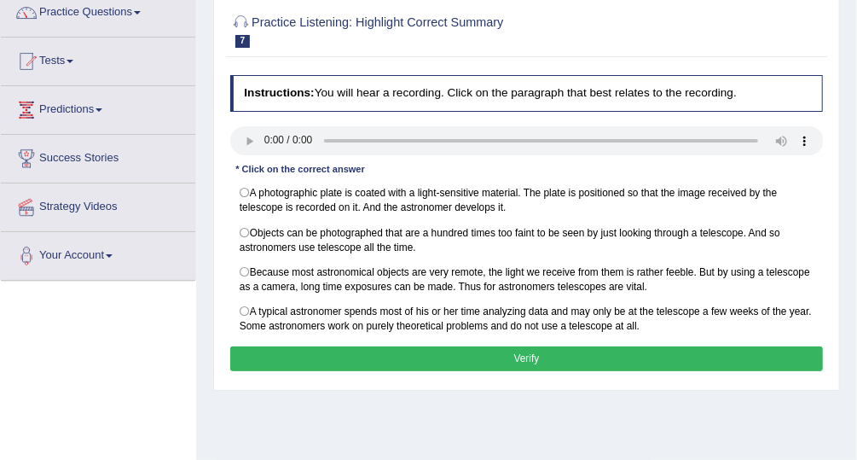
click at [566, 403] on div "Home Practice Listening: Highlight Correct Summary A photographic plate « Prev …" at bounding box center [526, 282] width 661 height 853
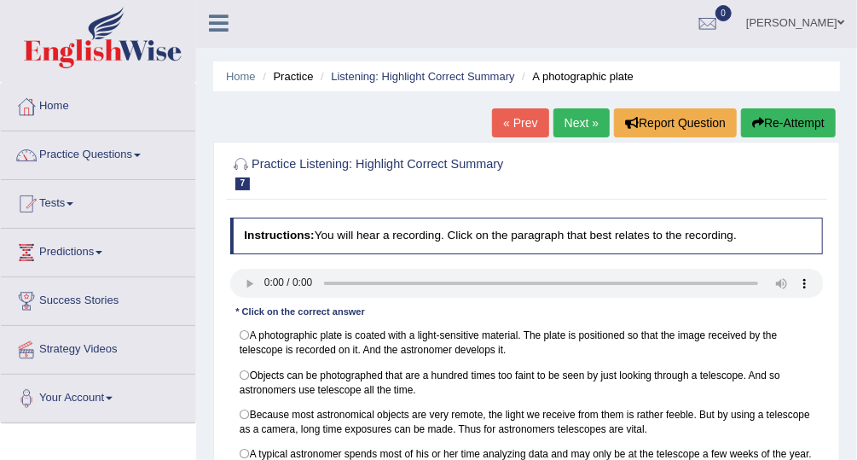
scroll to position [0, 0]
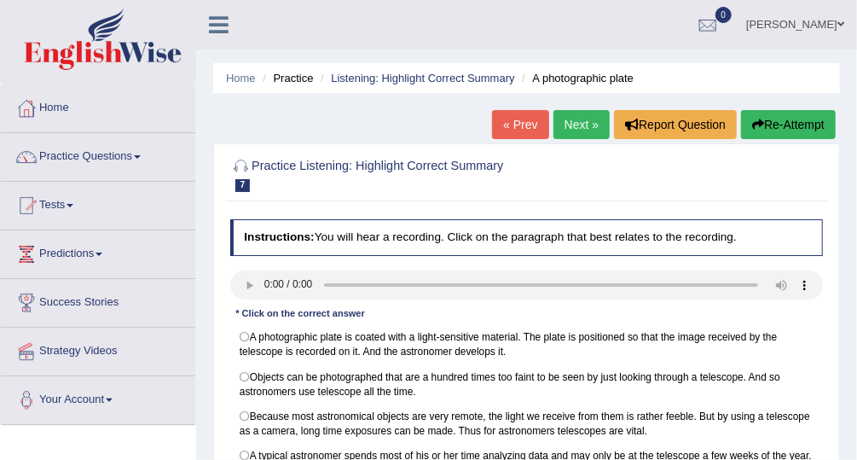
click at [589, 116] on link "Next »" at bounding box center [582, 124] width 56 height 29
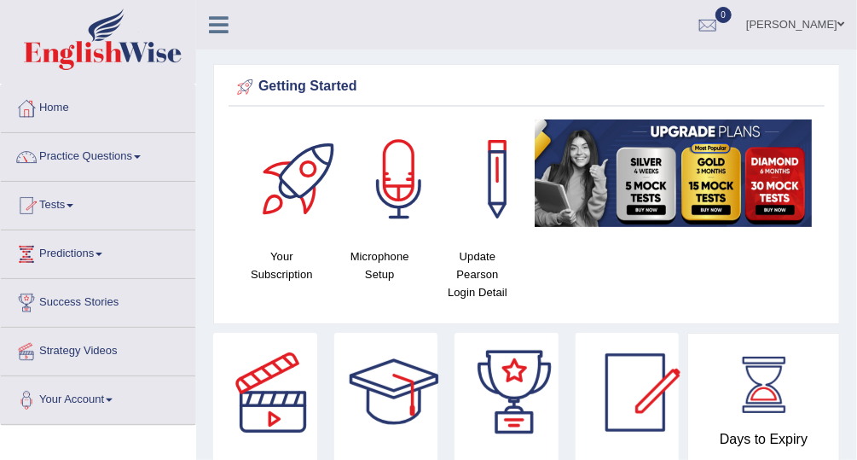
click at [93, 155] on link "Practice Questions" at bounding box center [98, 154] width 194 height 43
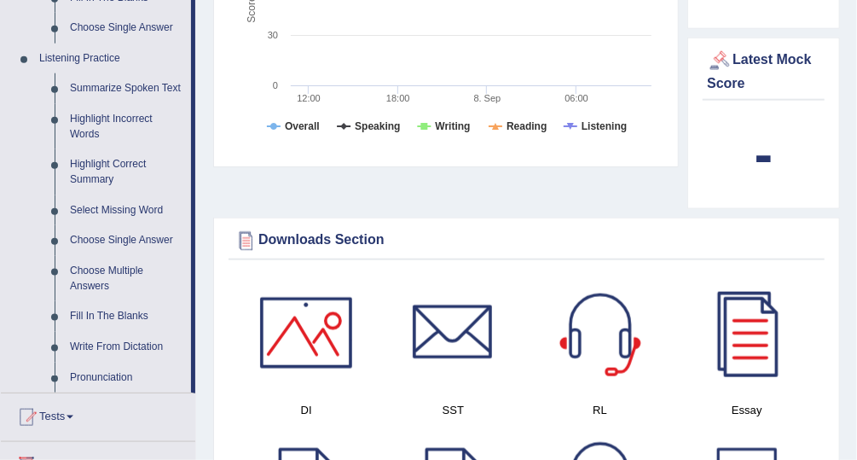
scroll to position [697, 0]
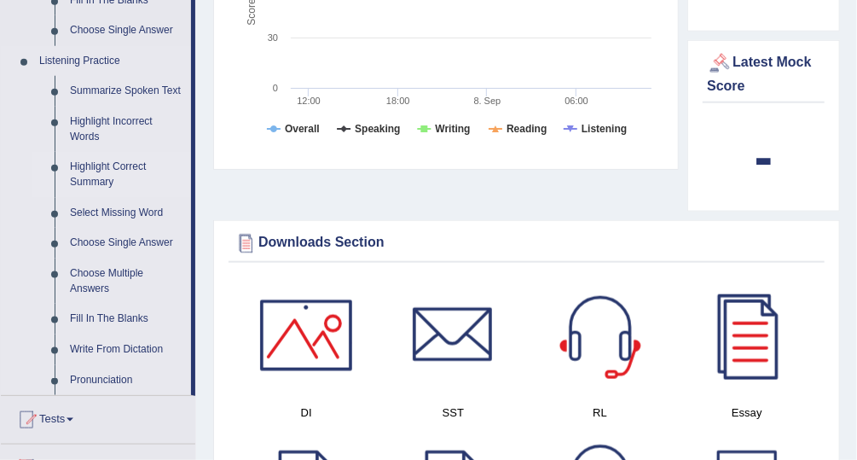
click at [106, 168] on link "Highlight Correct Summary" at bounding box center [126, 174] width 129 height 45
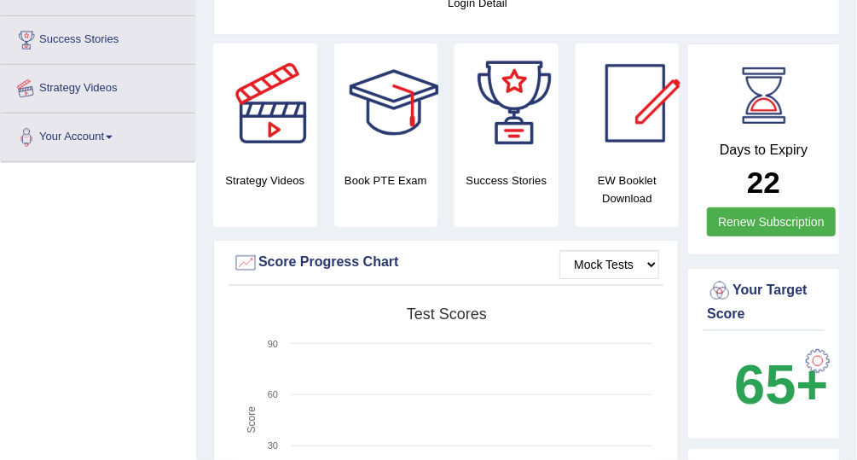
scroll to position [462, 0]
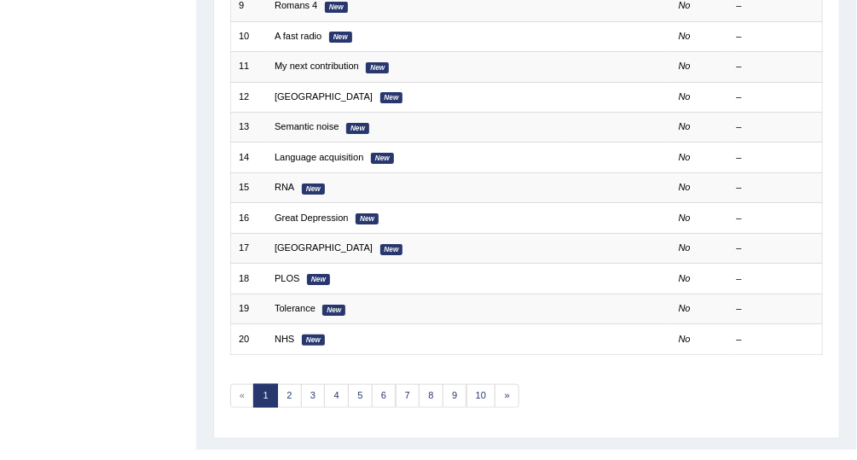
scroll to position [516, 0]
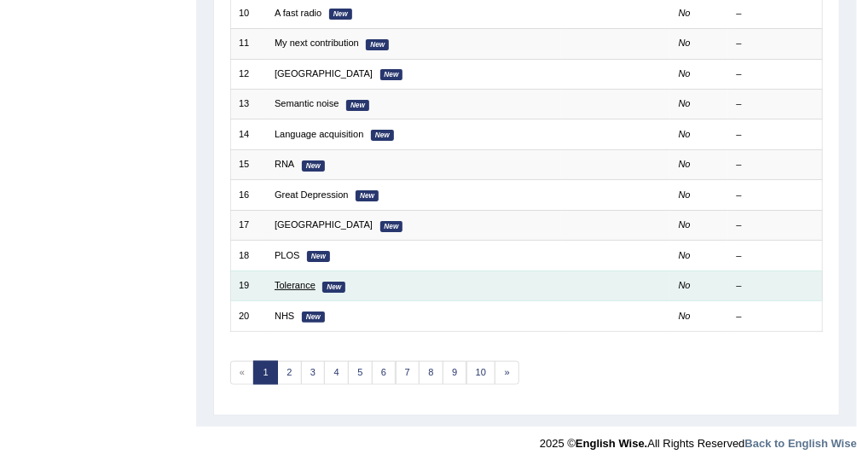
click at [294, 280] on link "Tolerance" at bounding box center [295, 285] width 41 height 10
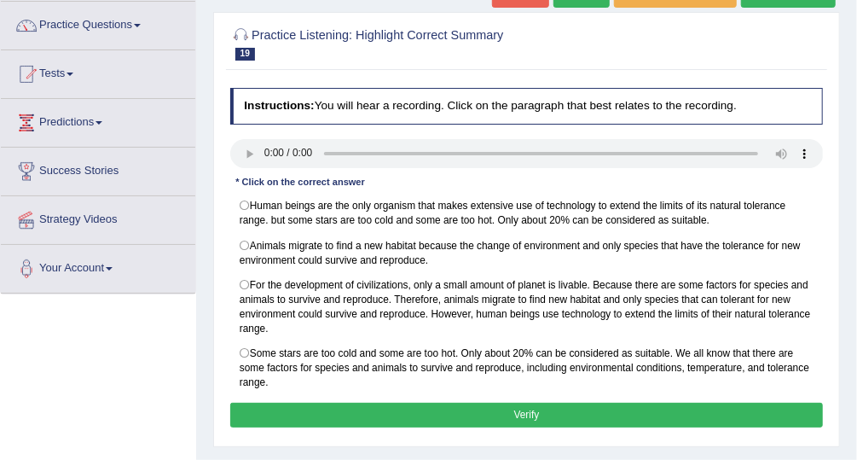
scroll to position [142, 0]
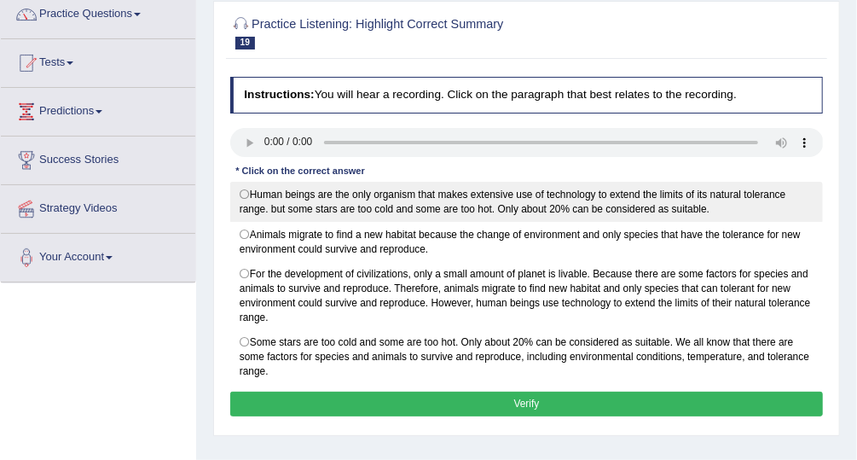
click at [242, 189] on label "Human beings are the only organism that makes extensive use of technology to ex…" at bounding box center [527, 202] width 594 height 40
radio input "true"
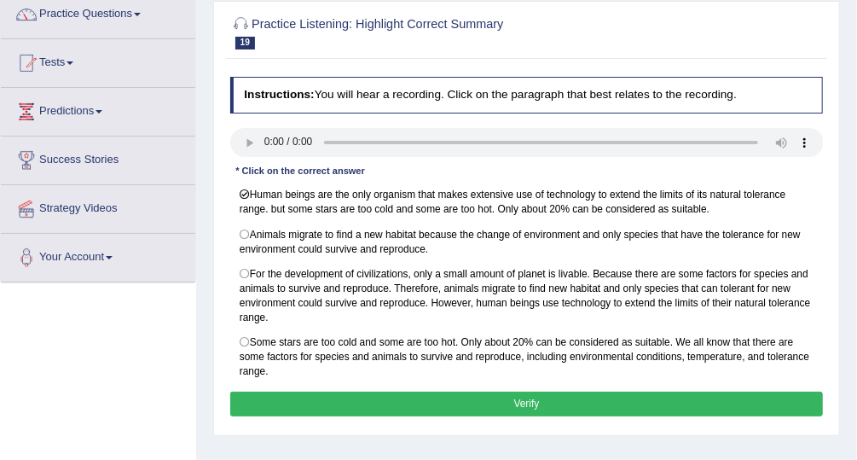
click at [401, 392] on button "Verify" at bounding box center [527, 403] width 594 height 25
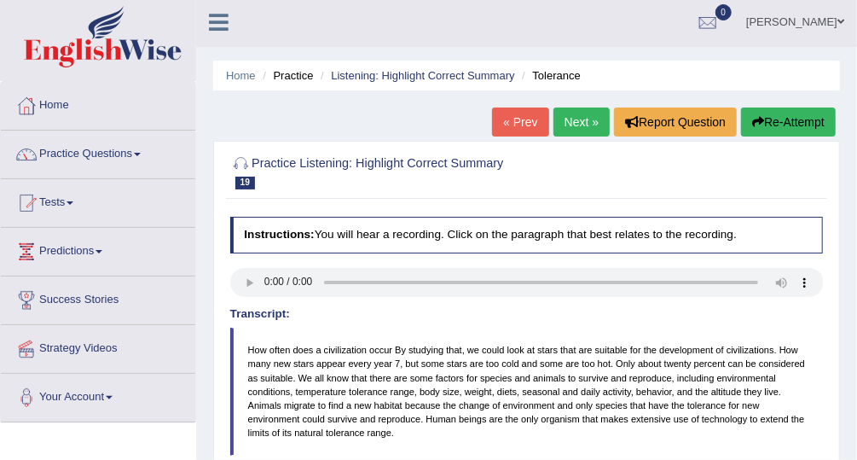
scroll to position [0, 0]
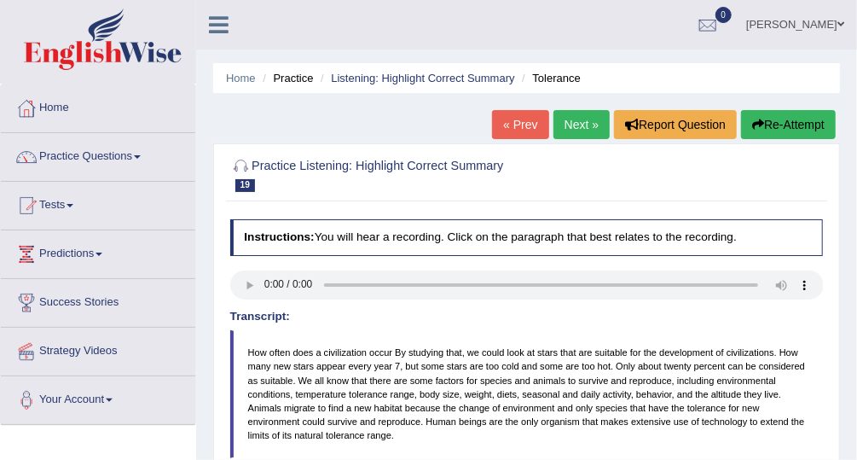
click at [582, 125] on link "Next »" at bounding box center [582, 124] width 56 height 29
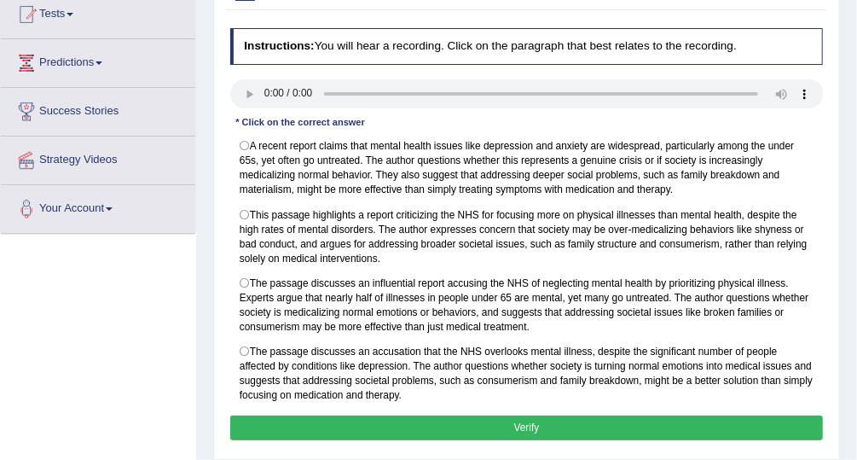
scroll to position [209, 0]
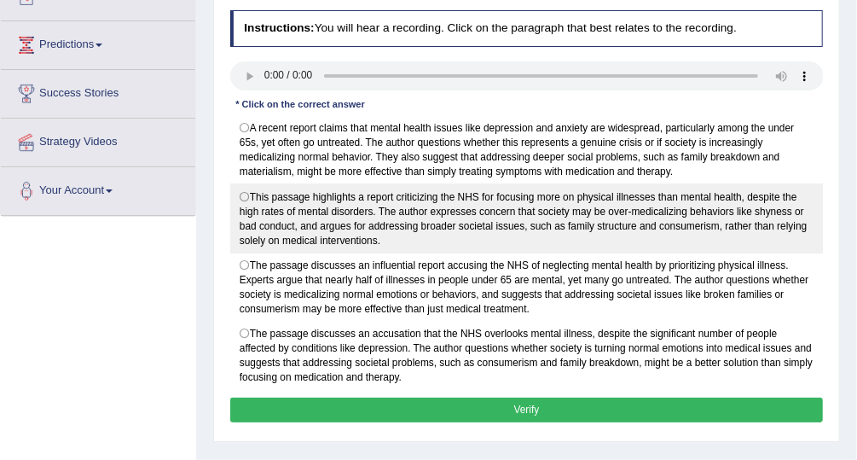
click at [242, 191] on label "This passage highlights a report criticizing the NHS for focusing more on physi…" at bounding box center [527, 217] width 594 height 69
radio input "true"
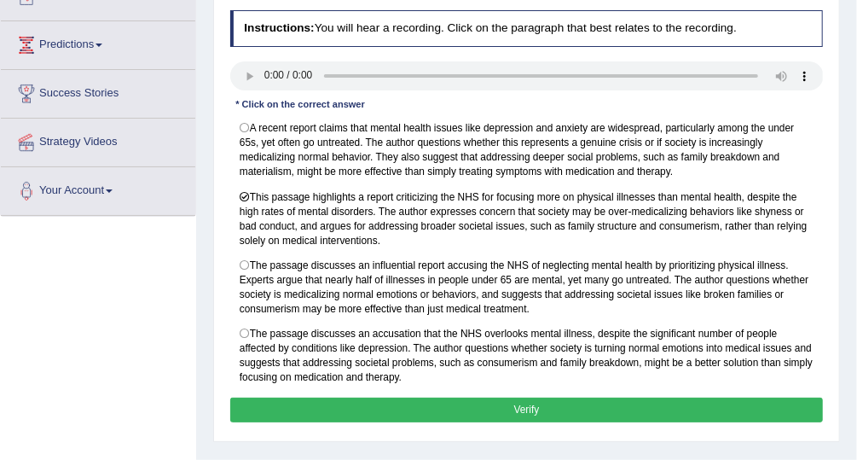
click at [398, 403] on button "Verify" at bounding box center [527, 409] width 594 height 25
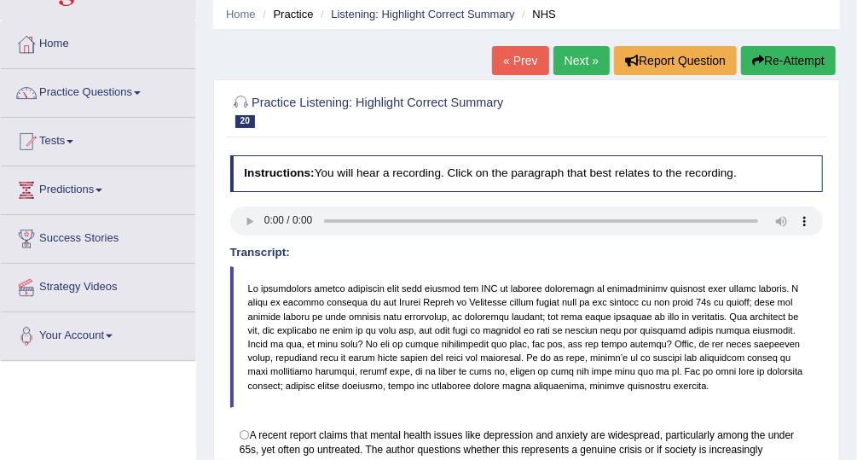
scroll to position [63, 0]
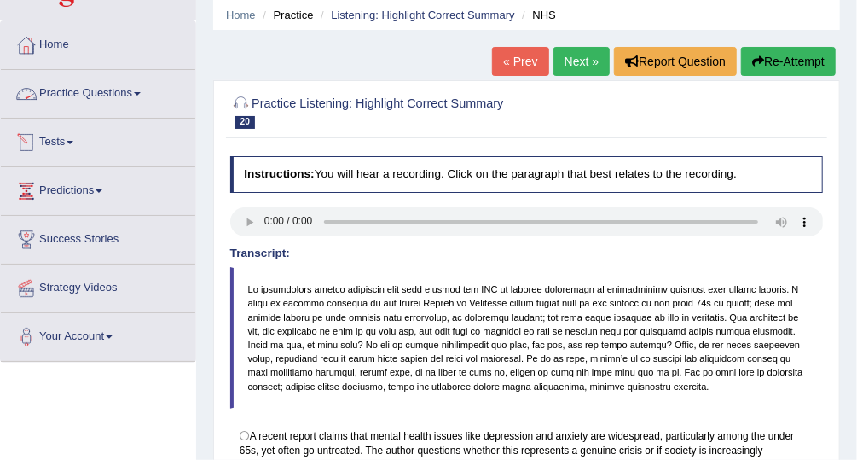
click at [73, 141] on span at bounding box center [70, 142] width 7 height 3
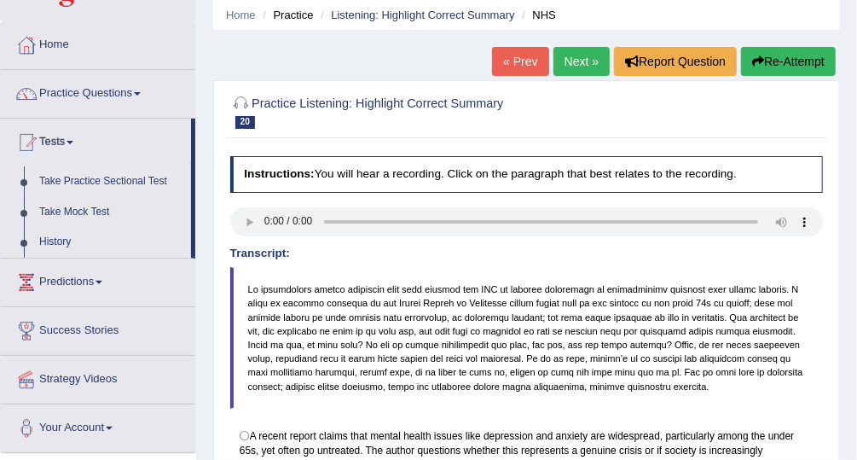
click at [119, 178] on link "Take Practice Sectional Test" at bounding box center [111, 181] width 159 height 31
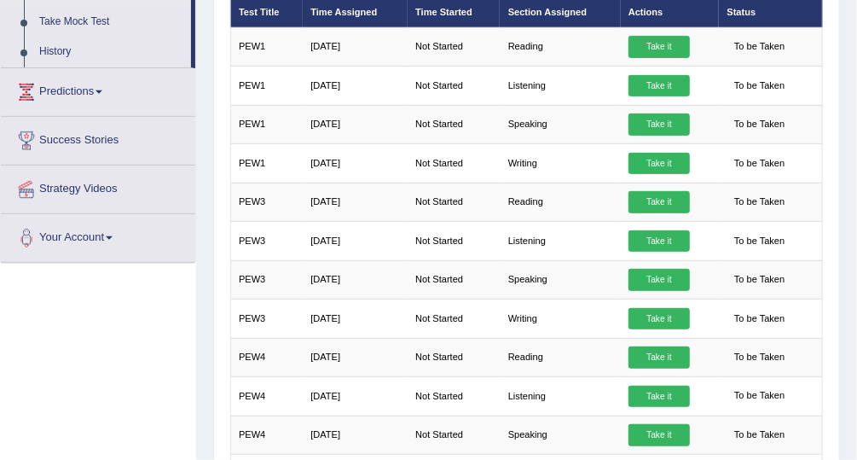
scroll to position [270, 0]
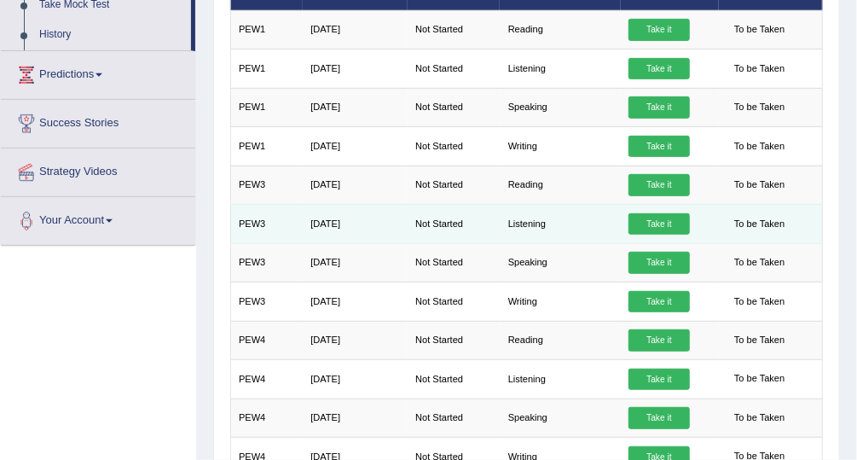
click at [546, 223] on td "Listening" at bounding box center [560, 224] width 120 height 38
click at [639, 222] on link "Take it" at bounding box center [659, 224] width 61 height 22
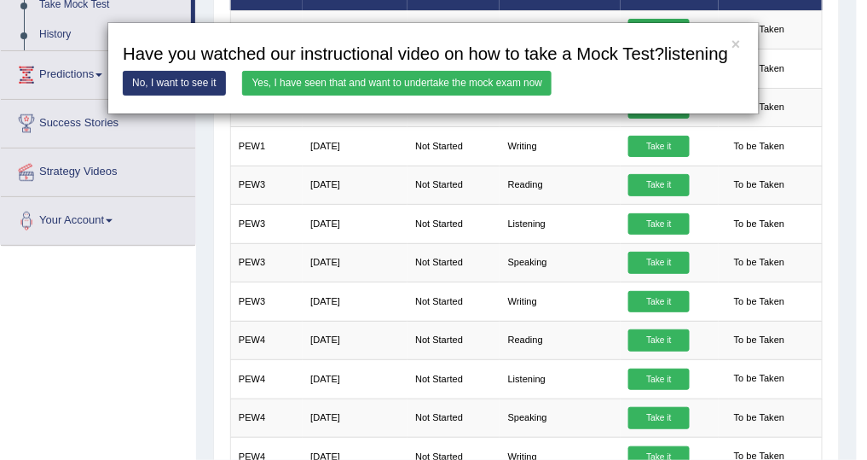
click at [215, 84] on link "No, I want to see it" at bounding box center [174, 83] width 103 height 25
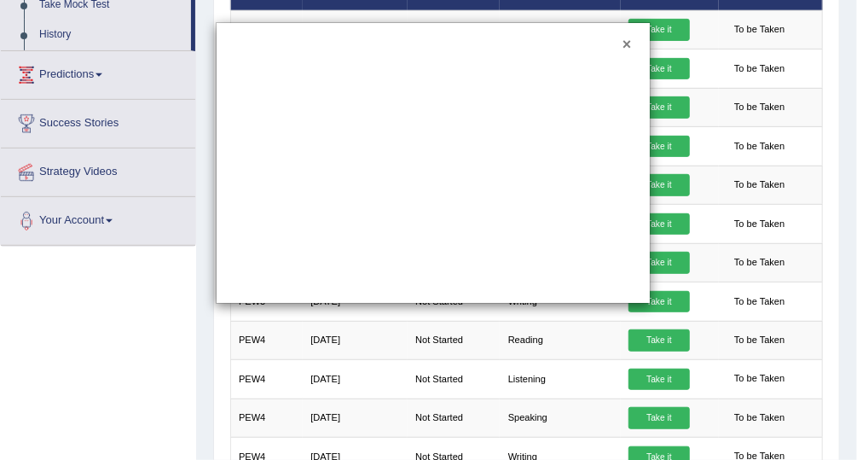
click at [629, 44] on button "×" at bounding box center [627, 45] width 9 height 15
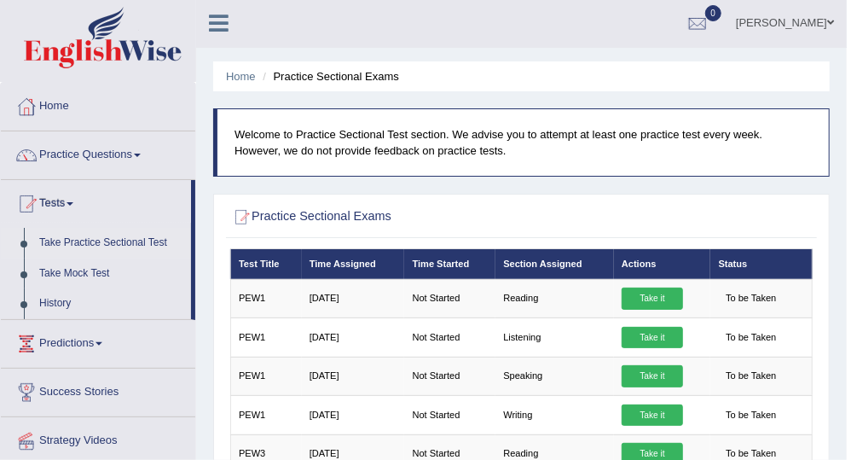
scroll to position [0, 0]
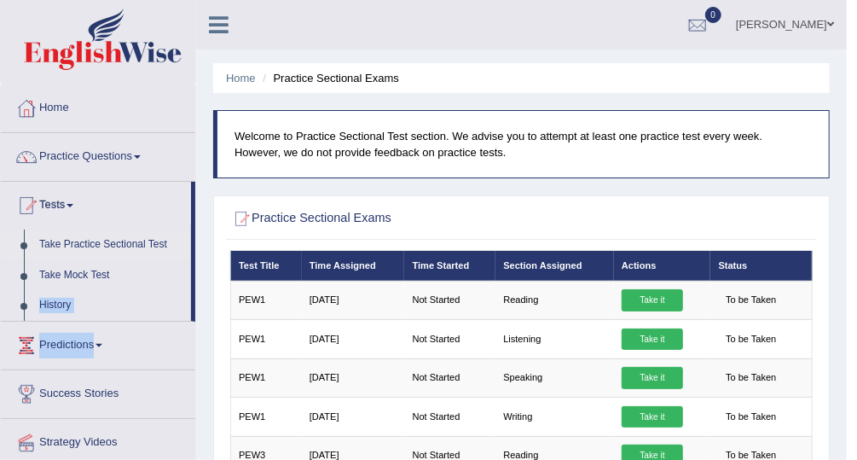
drag, startPoint x: 192, startPoint y: 285, endPoint x: 195, endPoint y: 326, distance: 41.1
click at [195, 326] on div "Home Practice Questions Speaking Practice Read Aloud Repeat Sentence Describe I…" at bounding box center [98, 300] width 220 height 432
click at [96, 148] on link "Practice Questions" at bounding box center [98, 154] width 194 height 43
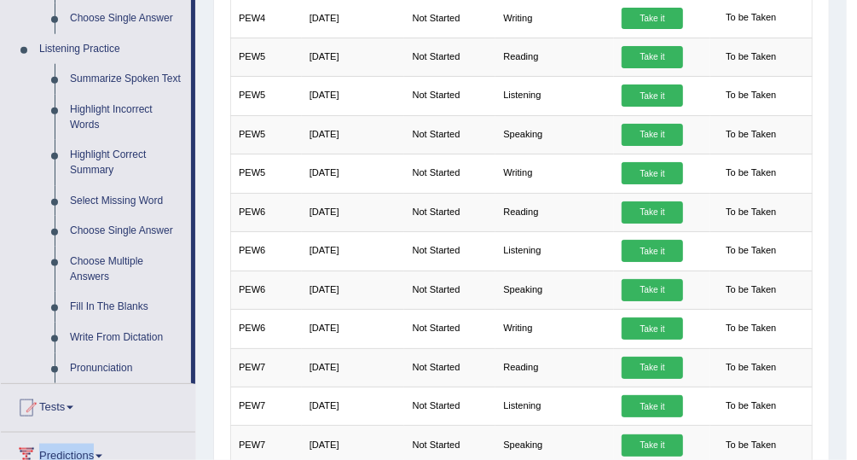
scroll to position [711, 0]
